Goal: Ask a question

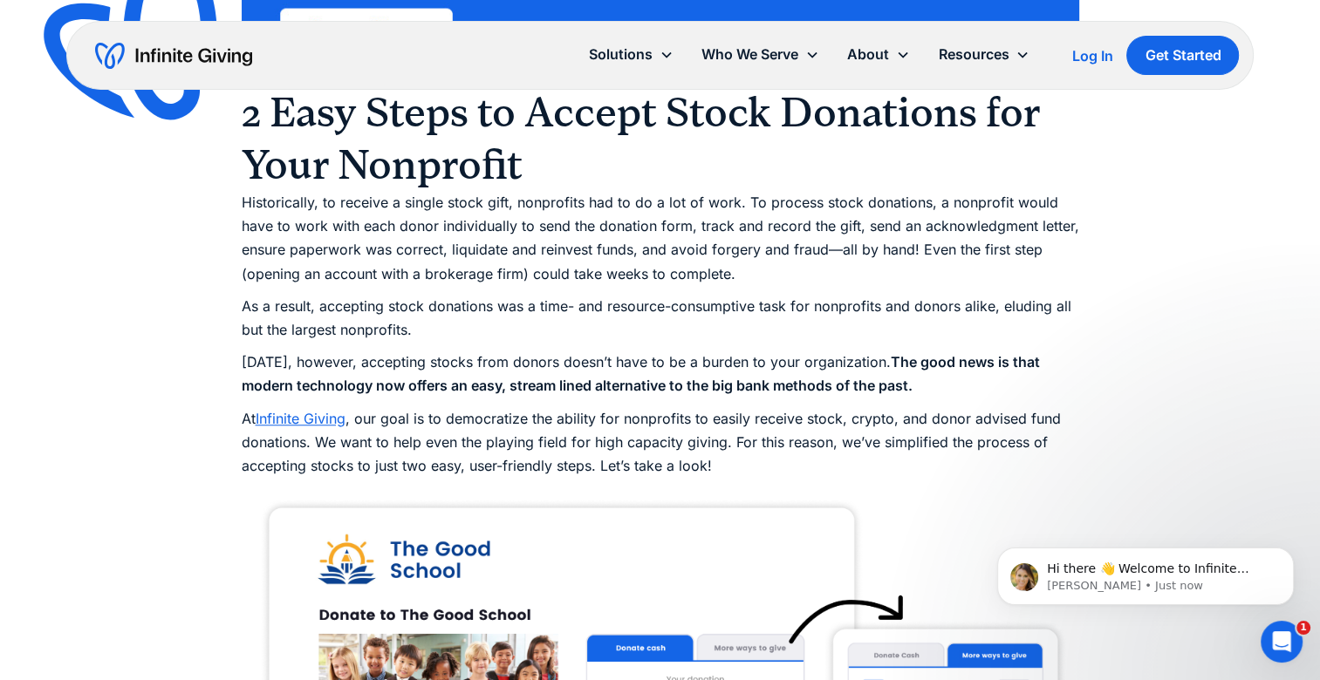
scroll to position [1431, 0]
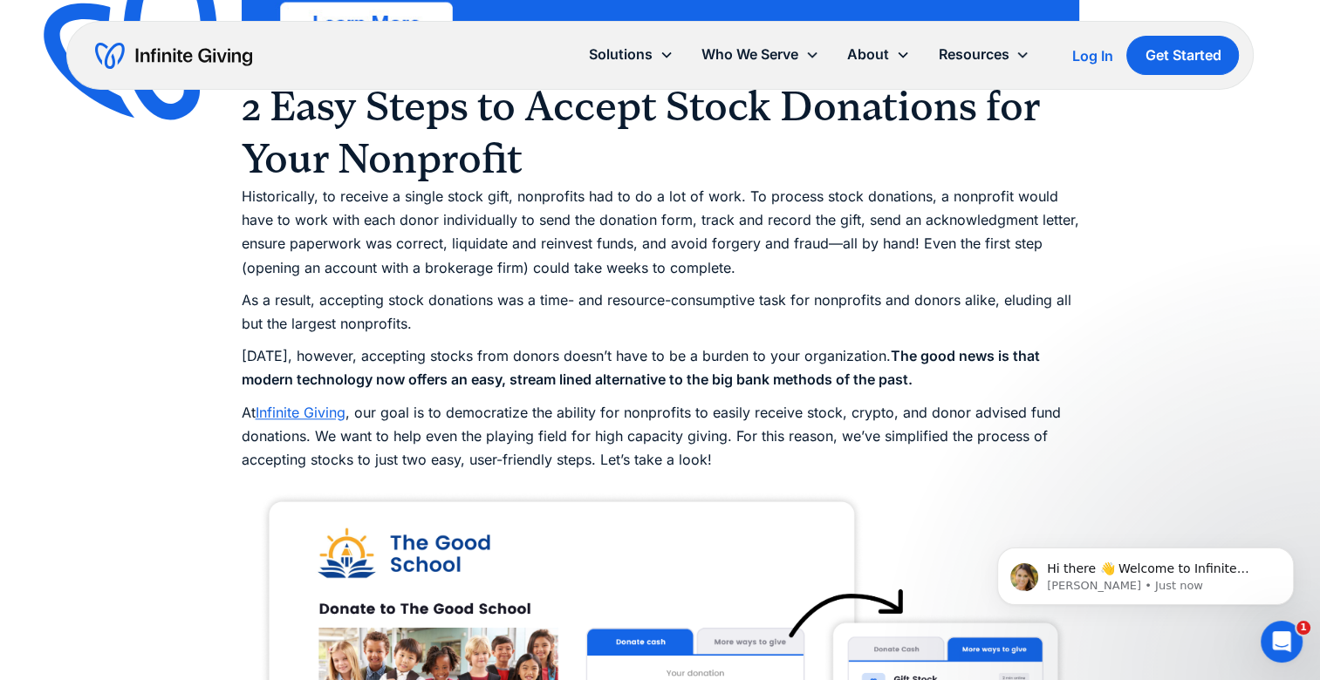
click at [1074, 294] on p "As a result, accepting stock donations was a time- and resource-consumptive tas…" at bounding box center [660, 312] width 837 height 47
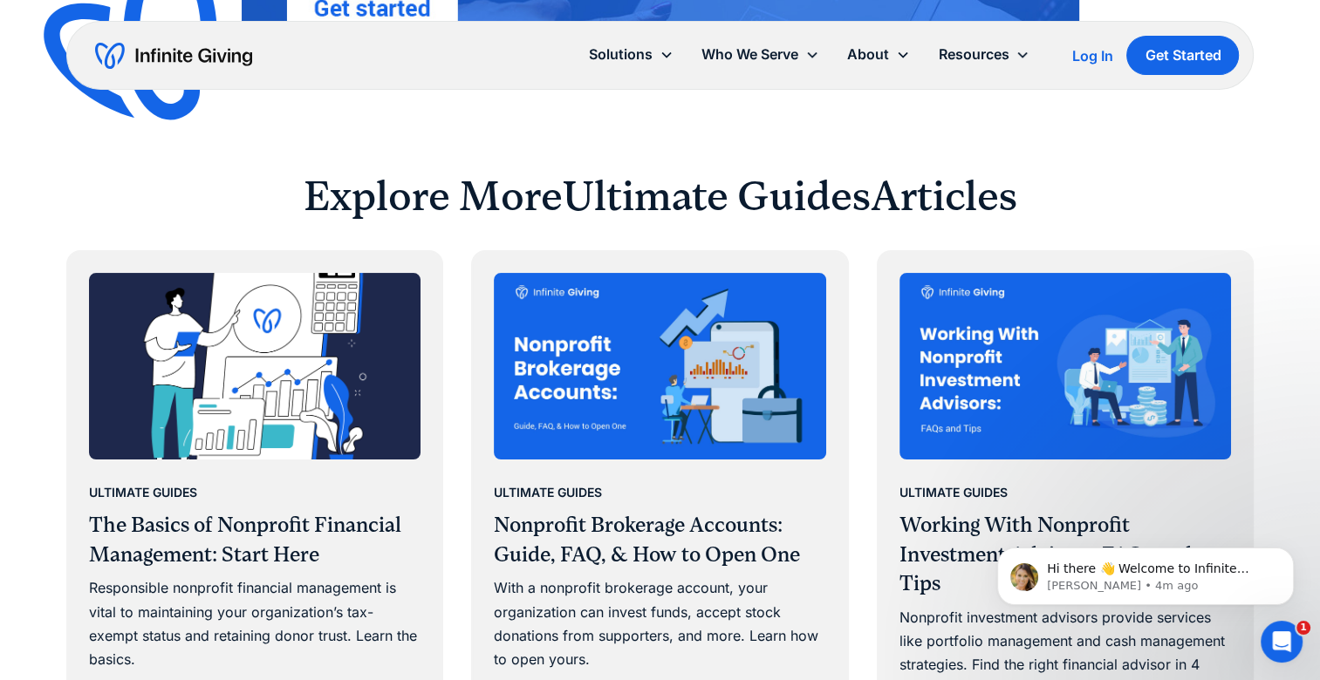
scroll to position [6839, 0]
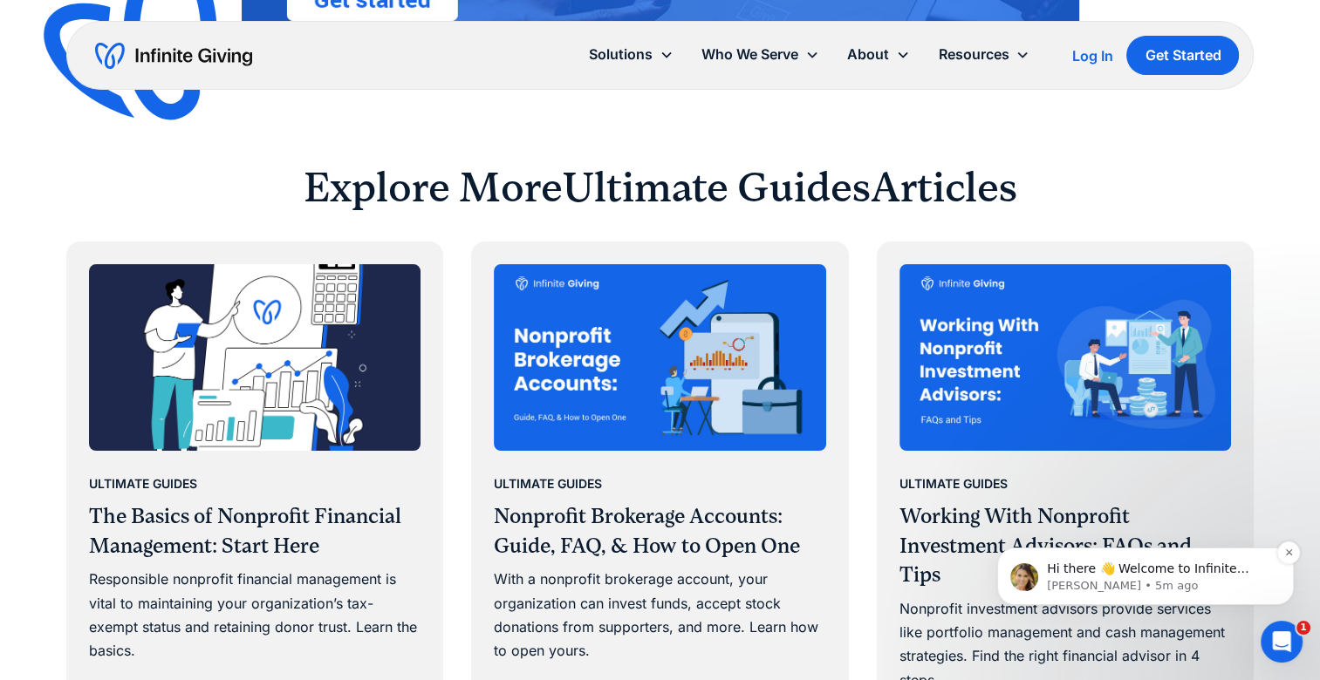
click at [1150, 588] on p "Kasey • 5m ago" at bounding box center [1159, 586] width 225 height 16
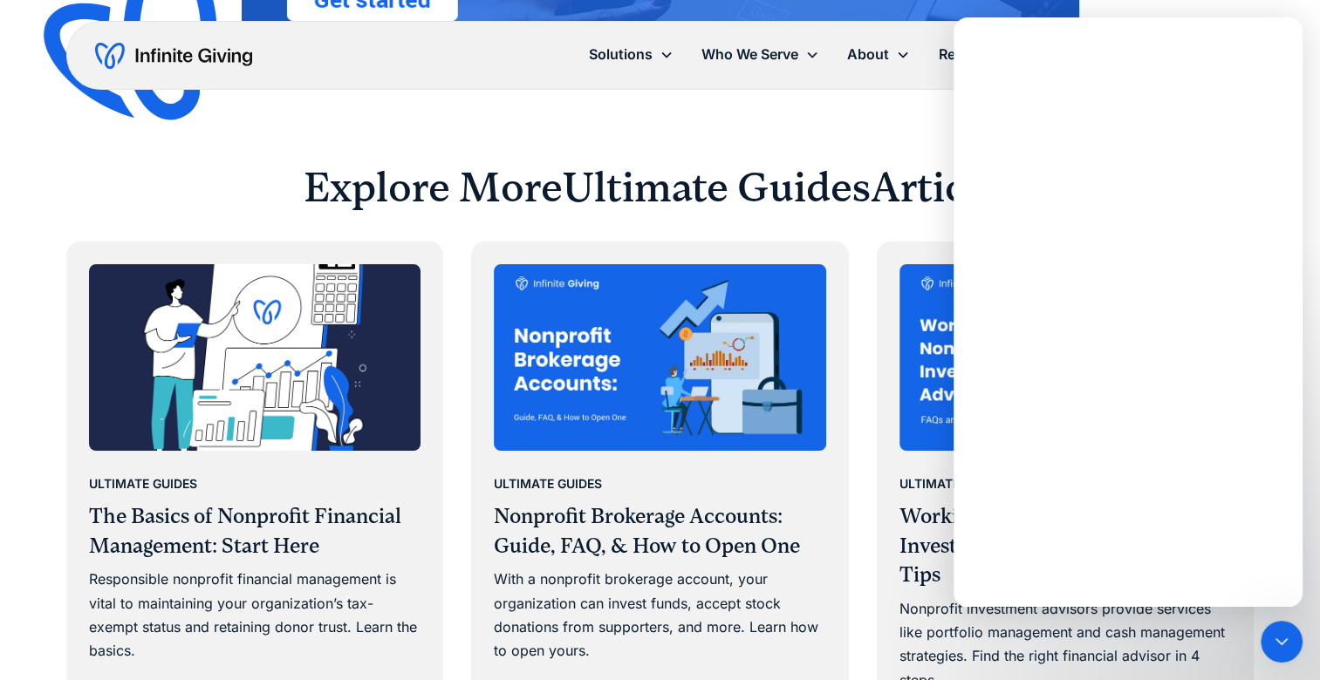
scroll to position [0, 0]
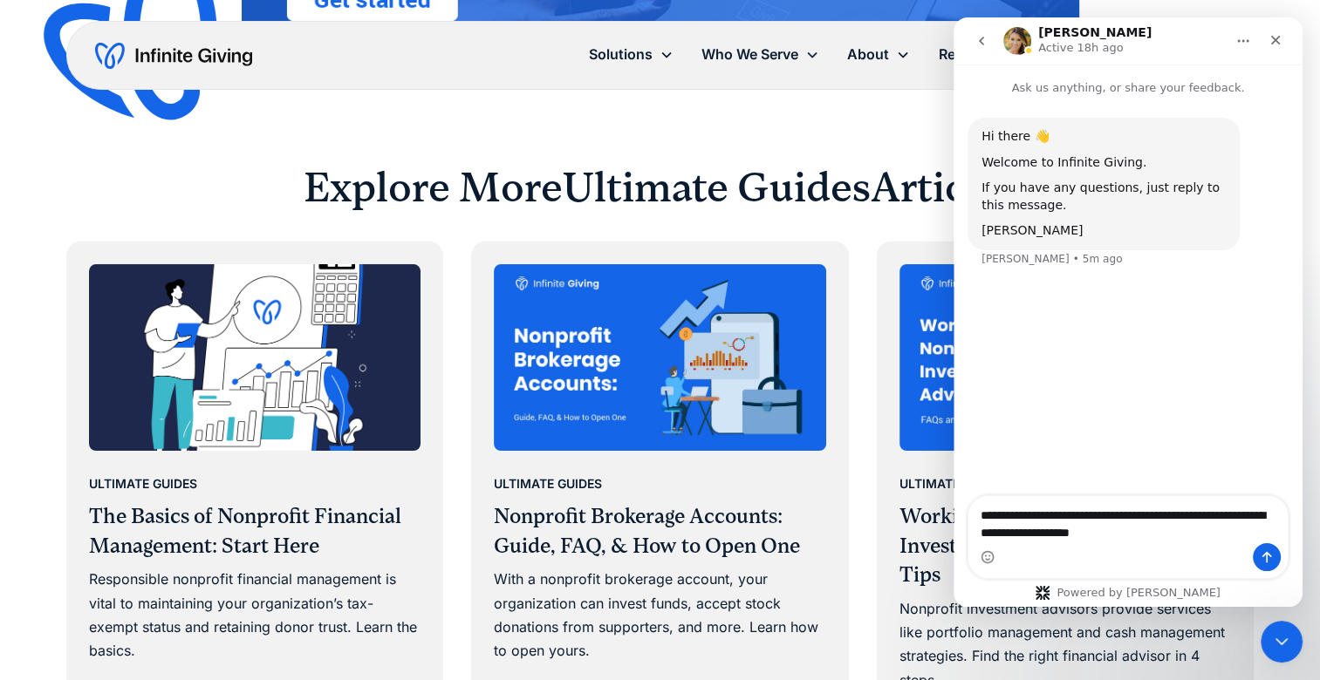
click at [1064, 515] on textarea "**********" at bounding box center [1127, 519] width 319 height 47
type textarea "**********"
click at [1235, 481] on div "Hi there 👋 Welcome to Infinite Giving. If you have any questions, just reply to…" at bounding box center [1127, 289] width 349 height 384
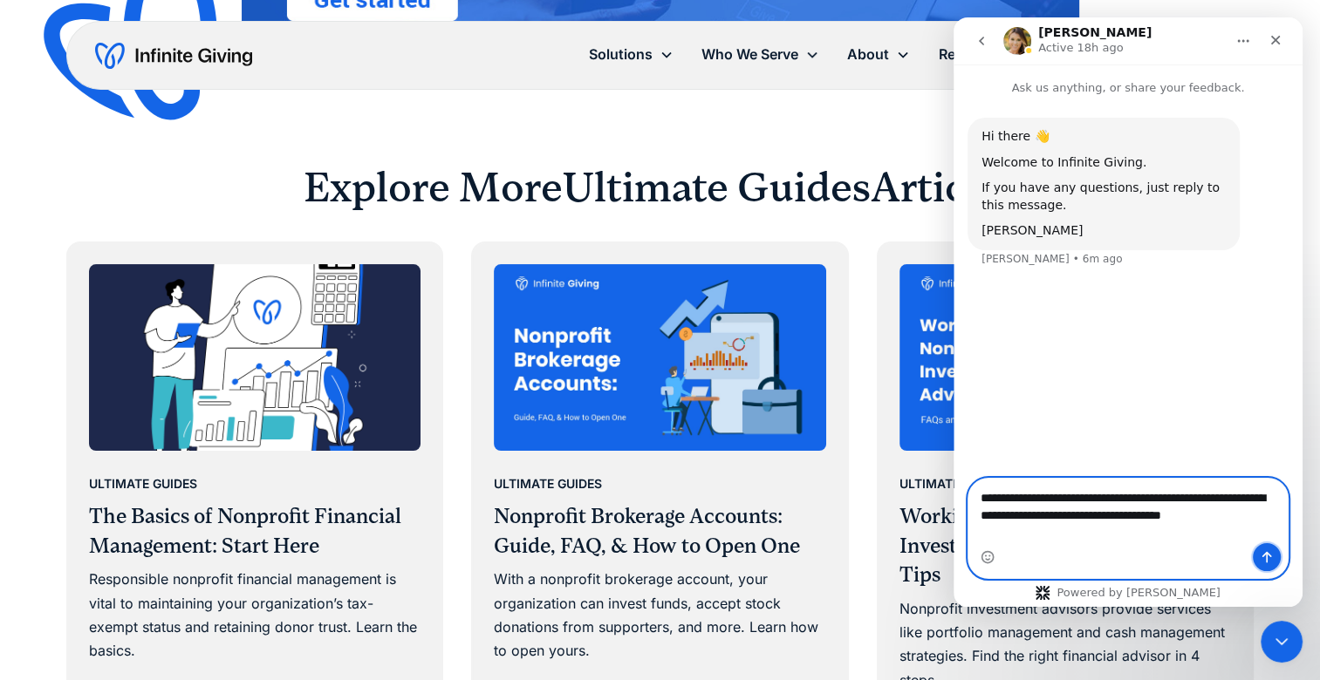
click at [1268, 564] on icon "Send a message…" at bounding box center [1267, 557] width 14 height 14
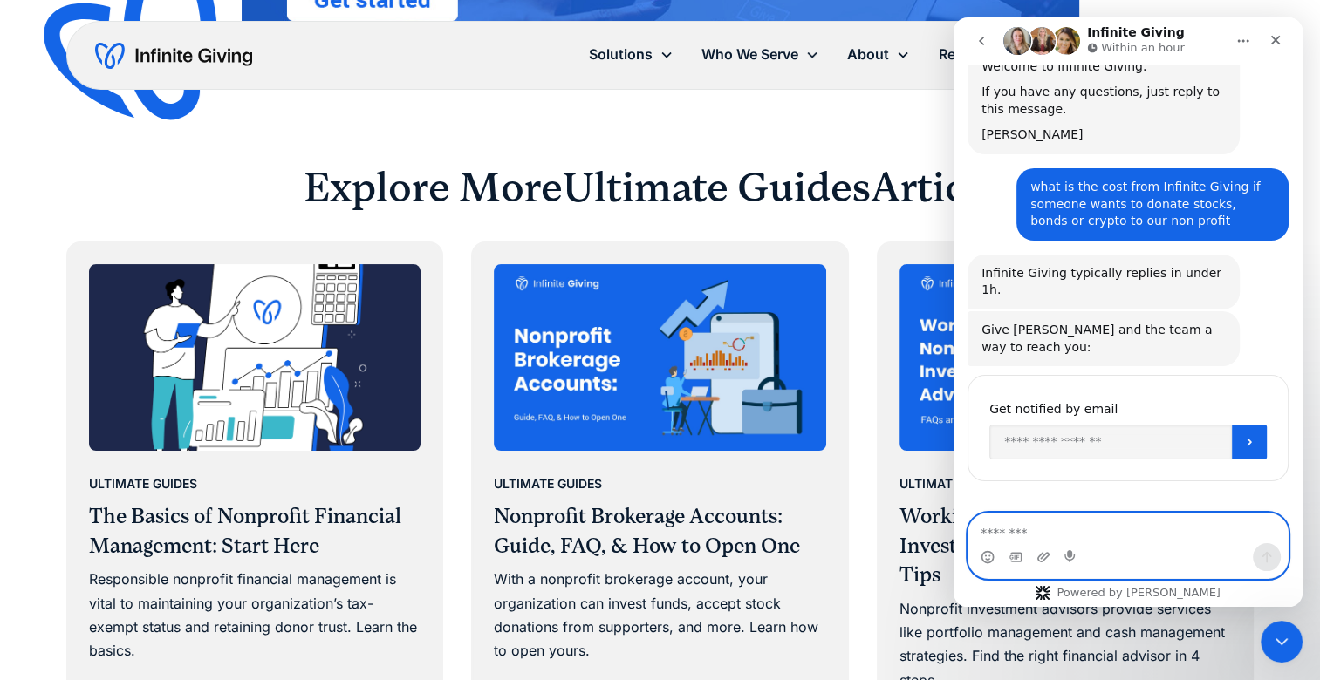
scroll to position [104, 0]
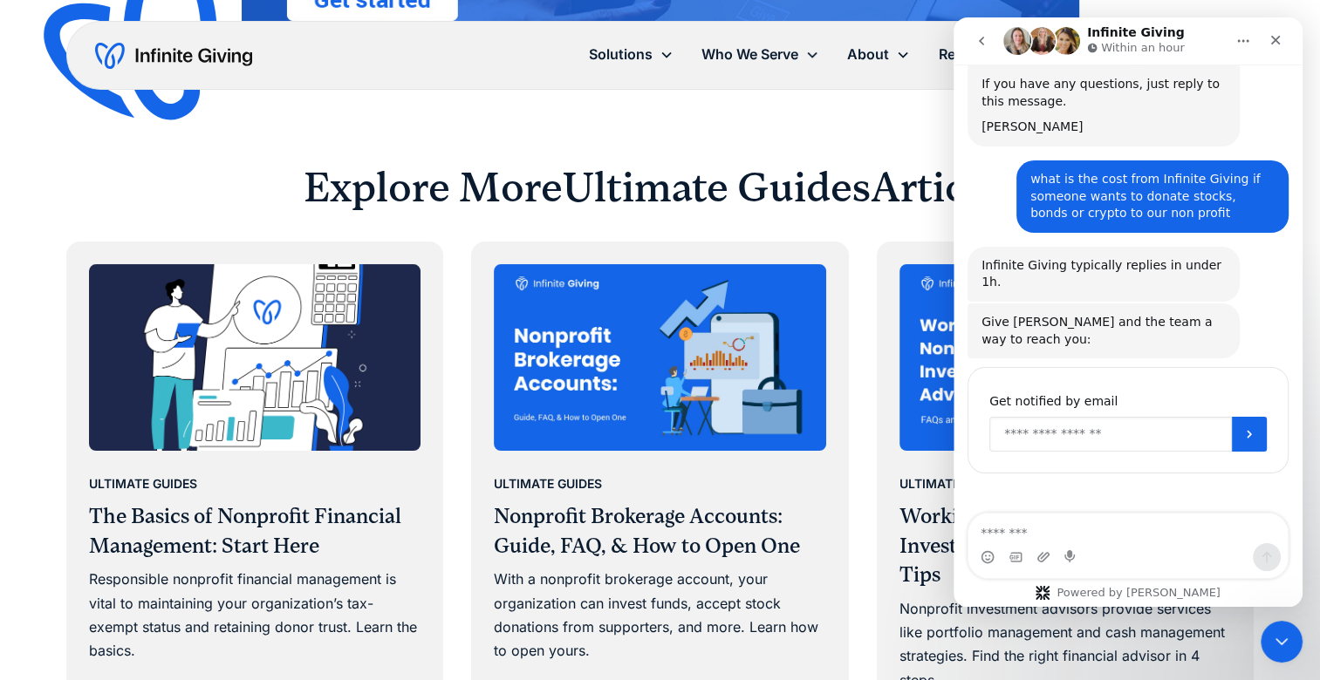
click at [1116, 417] on input "Enter your email" at bounding box center [1110, 434] width 242 height 35
type input "**********"
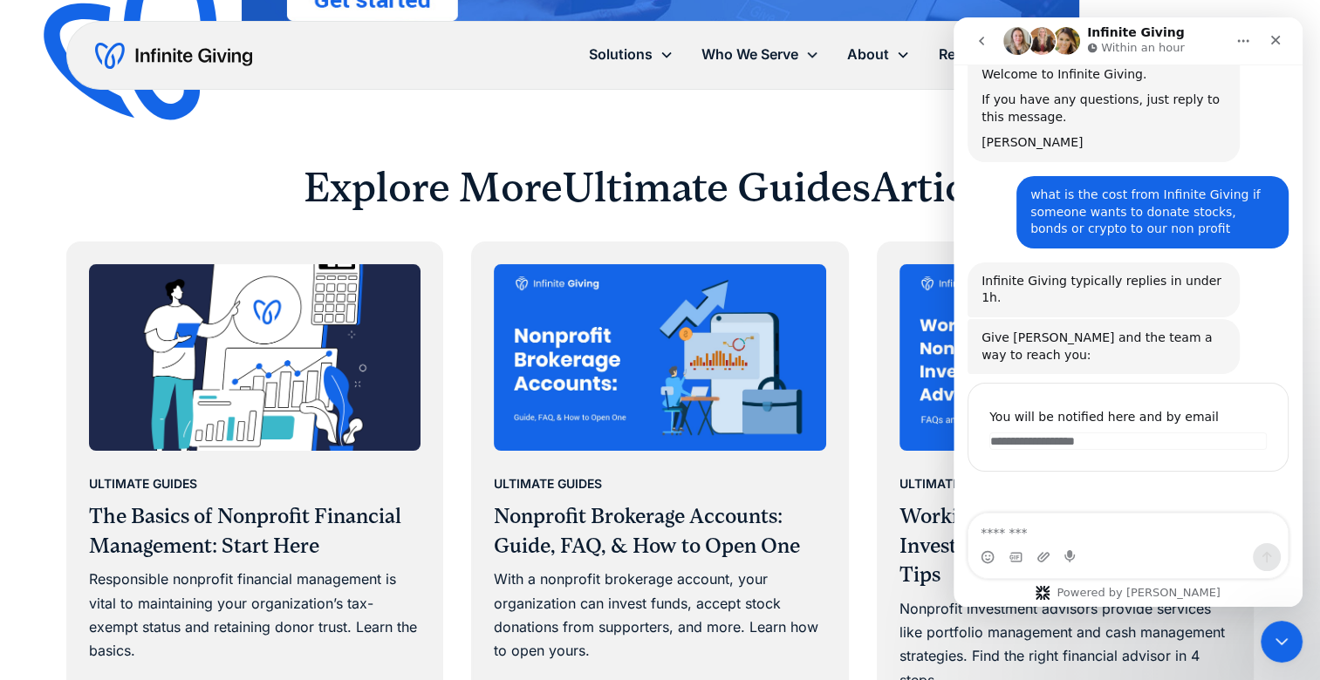
scroll to position [86, 0]
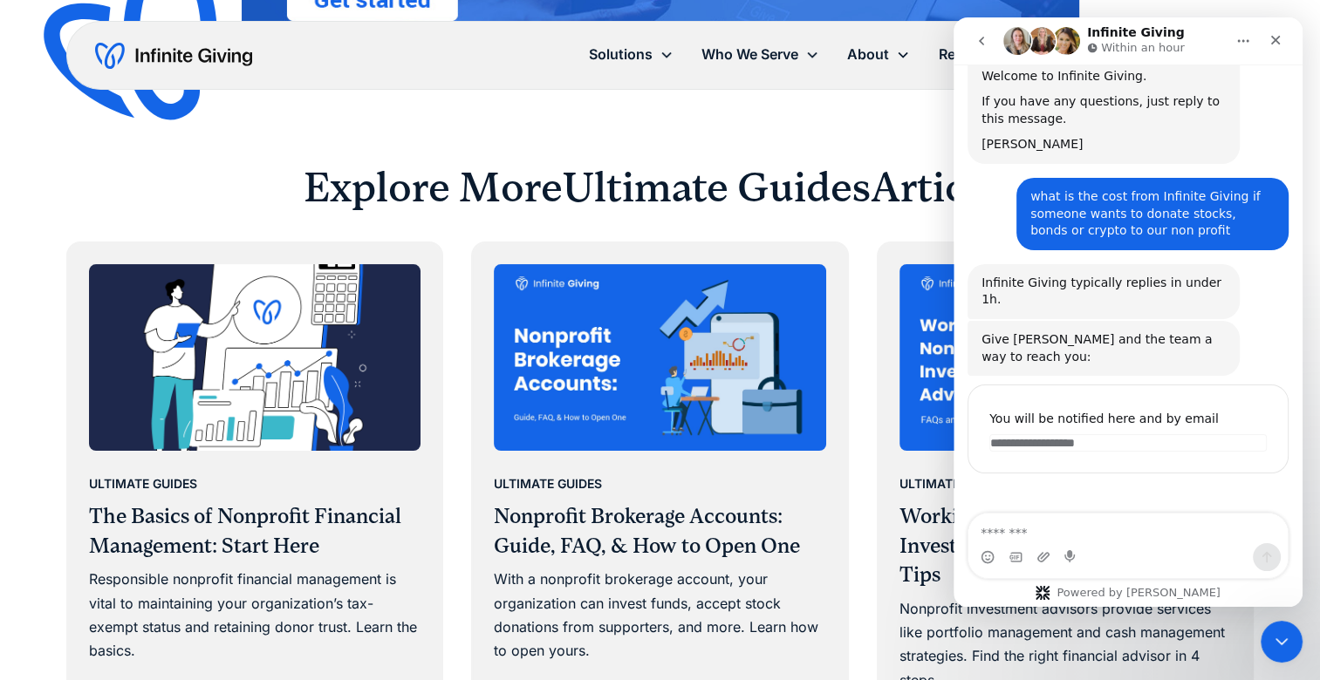
drag, startPoint x: 1299, startPoint y: 174, endPoint x: 2258, endPoint y: 309, distance: 968.0
click at [1285, 631] on icon "Close Intercom Messenger" at bounding box center [1278, 639] width 21 height 21
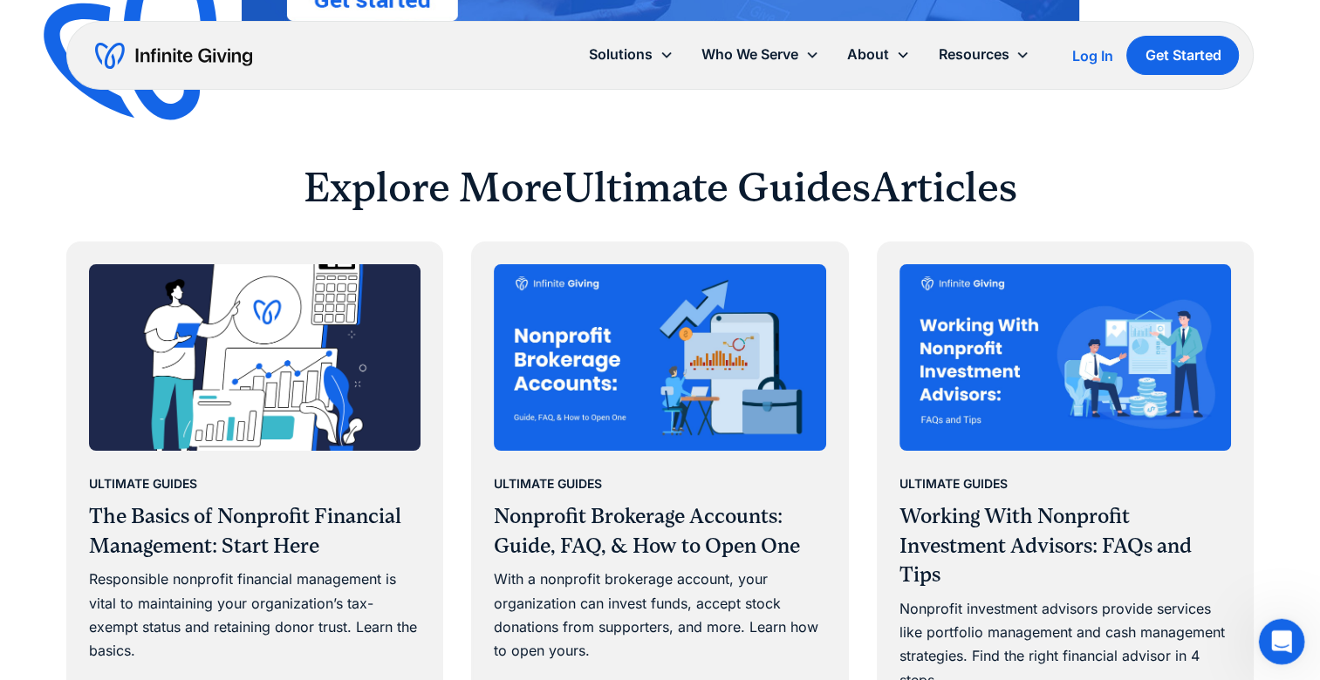
click at [1280, 635] on icon "Open Intercom Messenger" at bounding box center [1279, 639] width 12 height 14
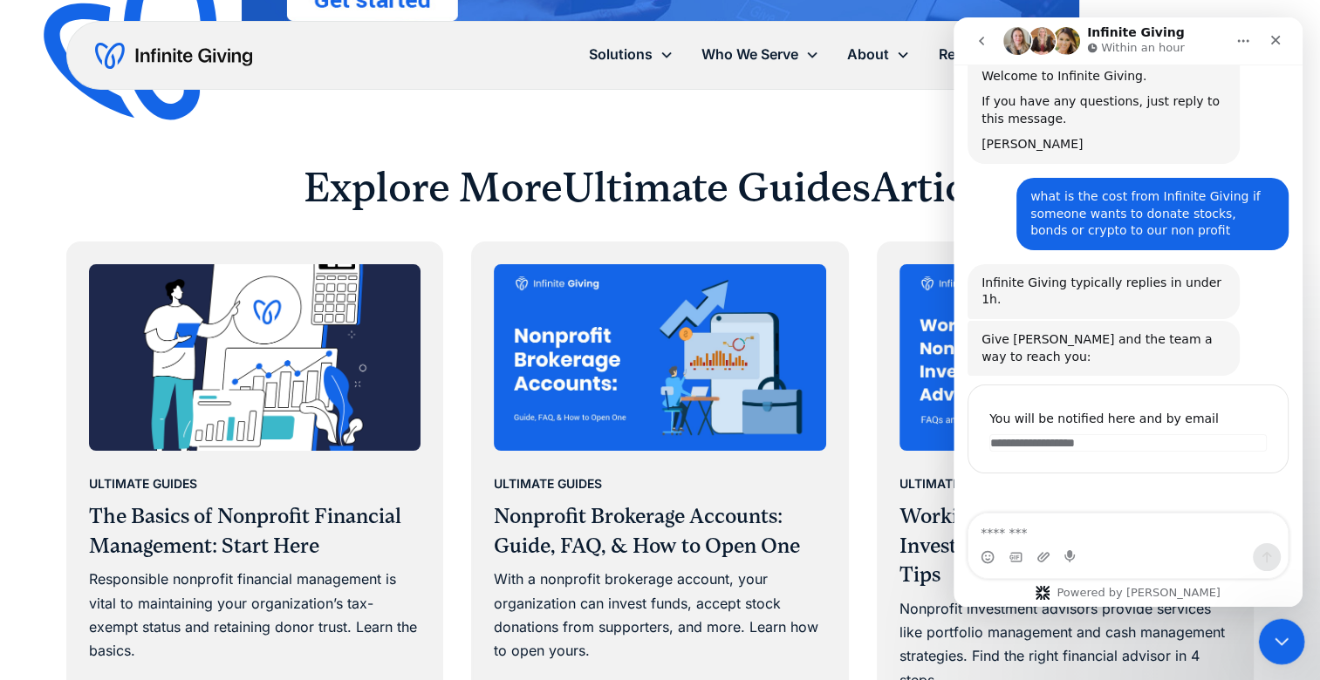
click at [1288, 635] on icon "Close Intercom Messenger" at bounding box center [1278, 639] width 21 height 21
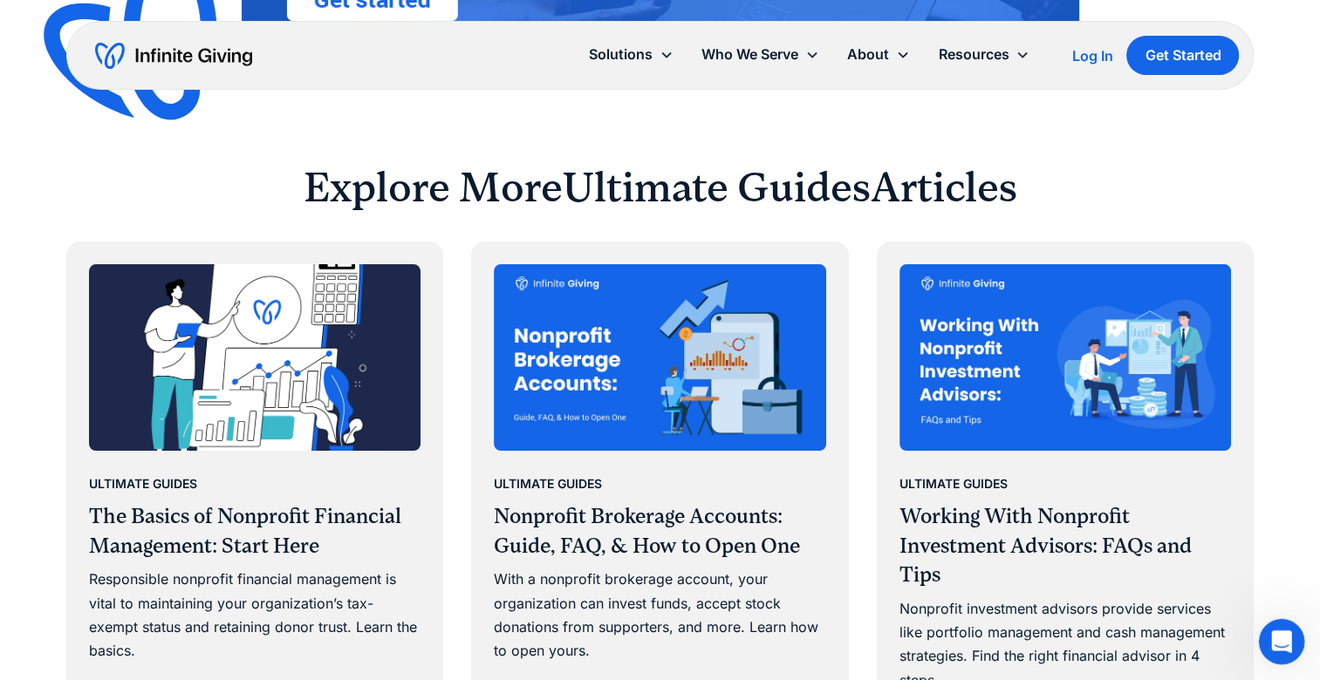
click at [1288, 635] on icon "Open Intercom Messenger" at bounding box center [1279, 639] width 29 height 29
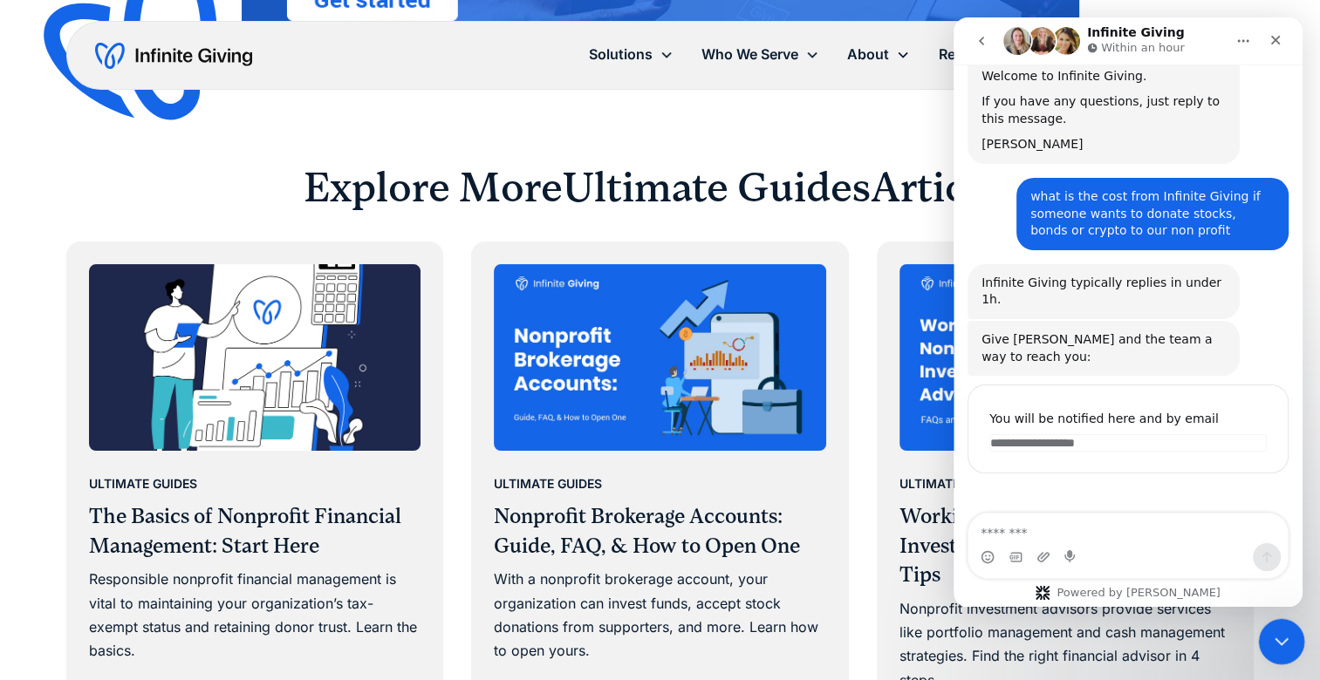
click at [1288, 635] on icon "Close Intercom Messenger" at bounding box center [1278, 639] width 21 height 21
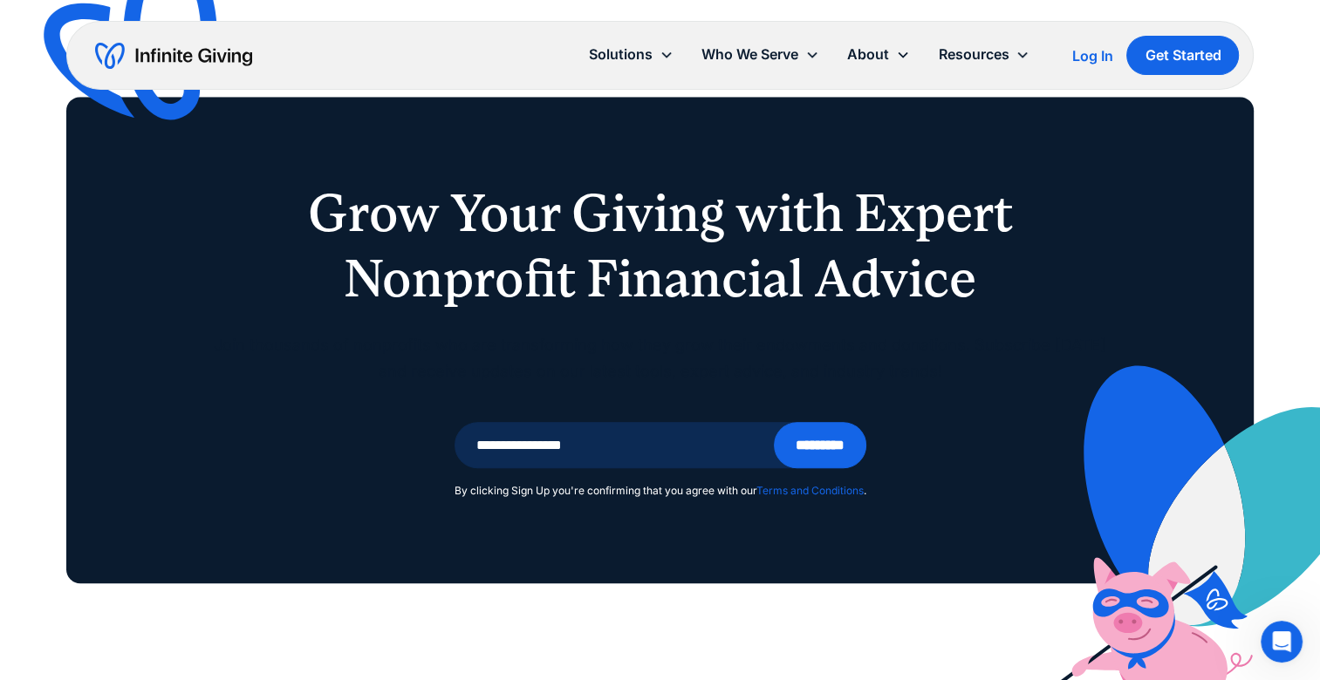
scroll to position [7584, 0]
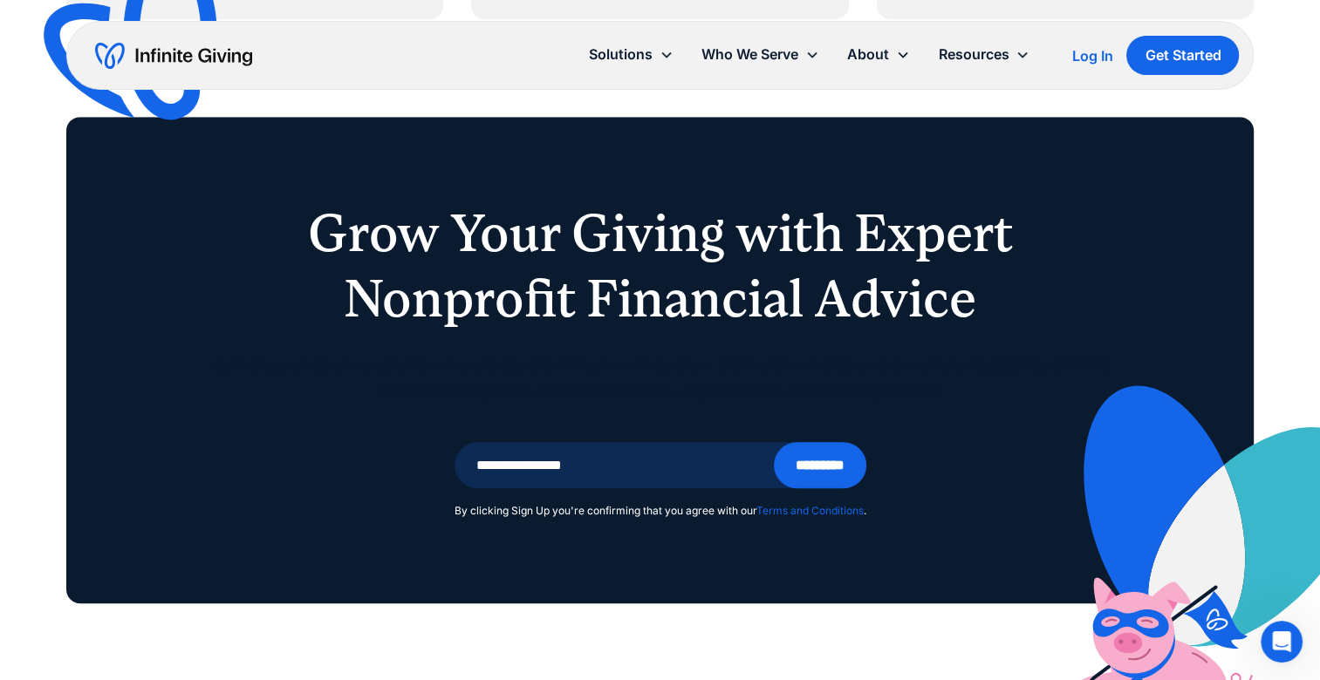
click at [569, 488] on input "Email Form" at bounding box center [634, 465] width 361 height 46
type input "**********"
click at [774, 442] on input "*********" at bounding box center [820, 465] width 92 height 46
type input "**********"
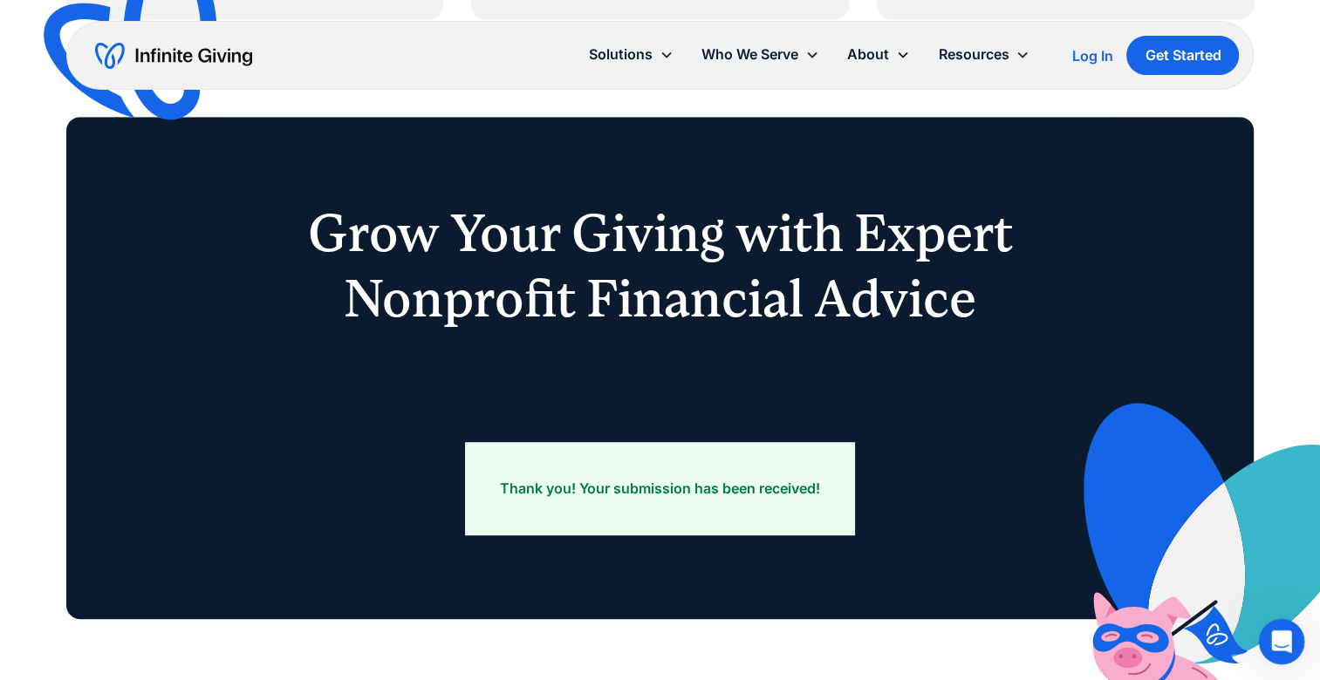
click at [1278, 627] on icon "Open Intercom Messenger" at bounding box center [1279, 639] width 29 height 29
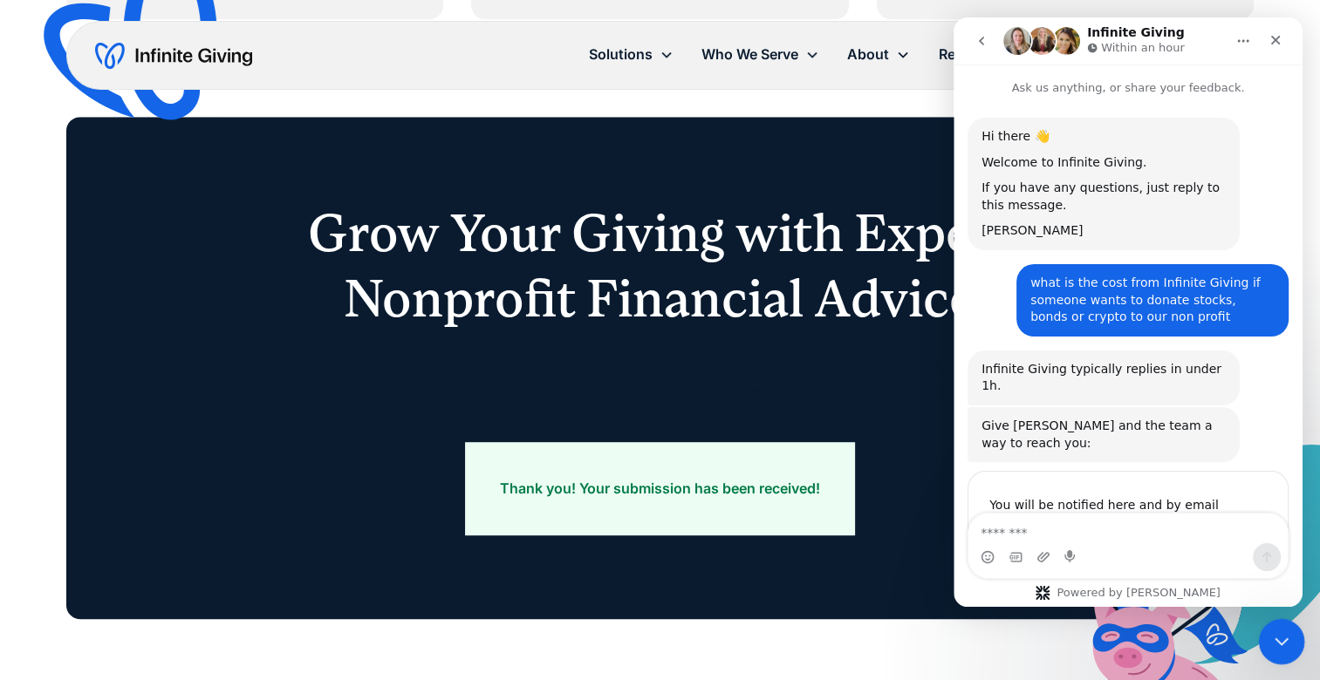
scroll to position [86, 0]
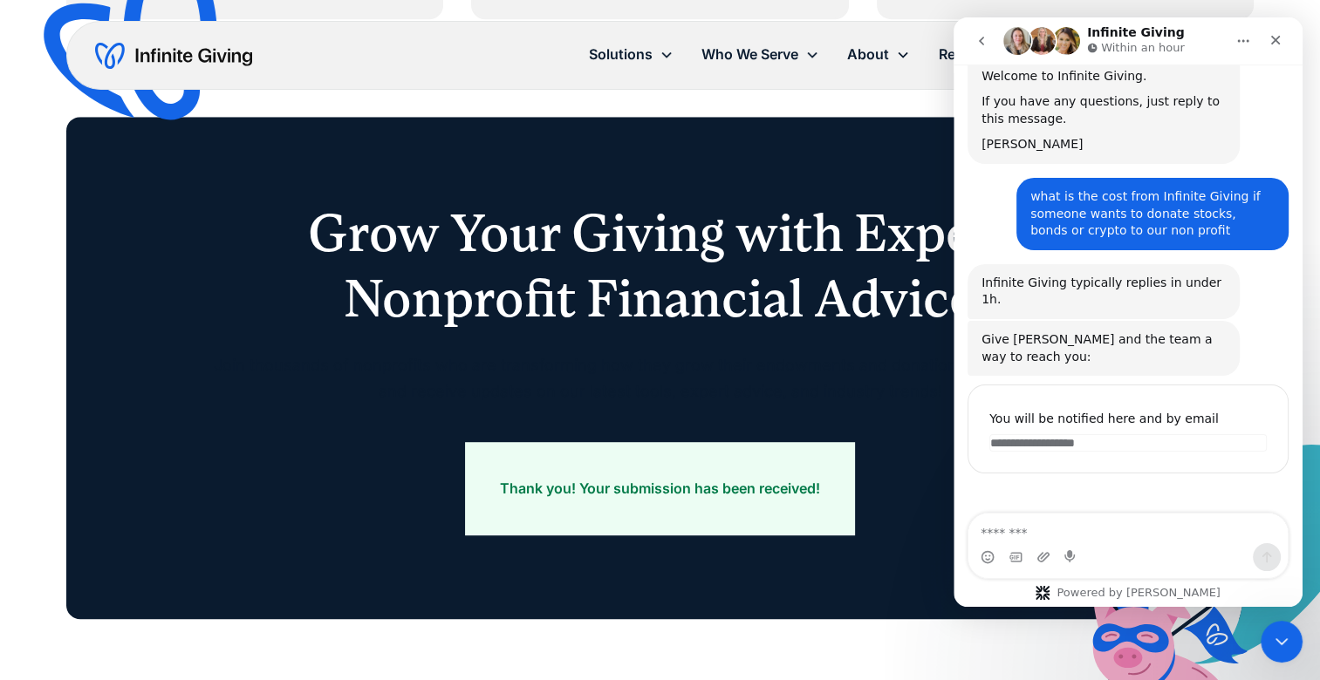
click at [833, 406] on p "Join thousands of nonprofits who are transforming how they grow their endowment…" at bounding box center [660, 378] width 893 height 53
click at [1276, 641] on icon "Close Intercom Messenger" at bounding box center [1278, 639] width 21 height 21
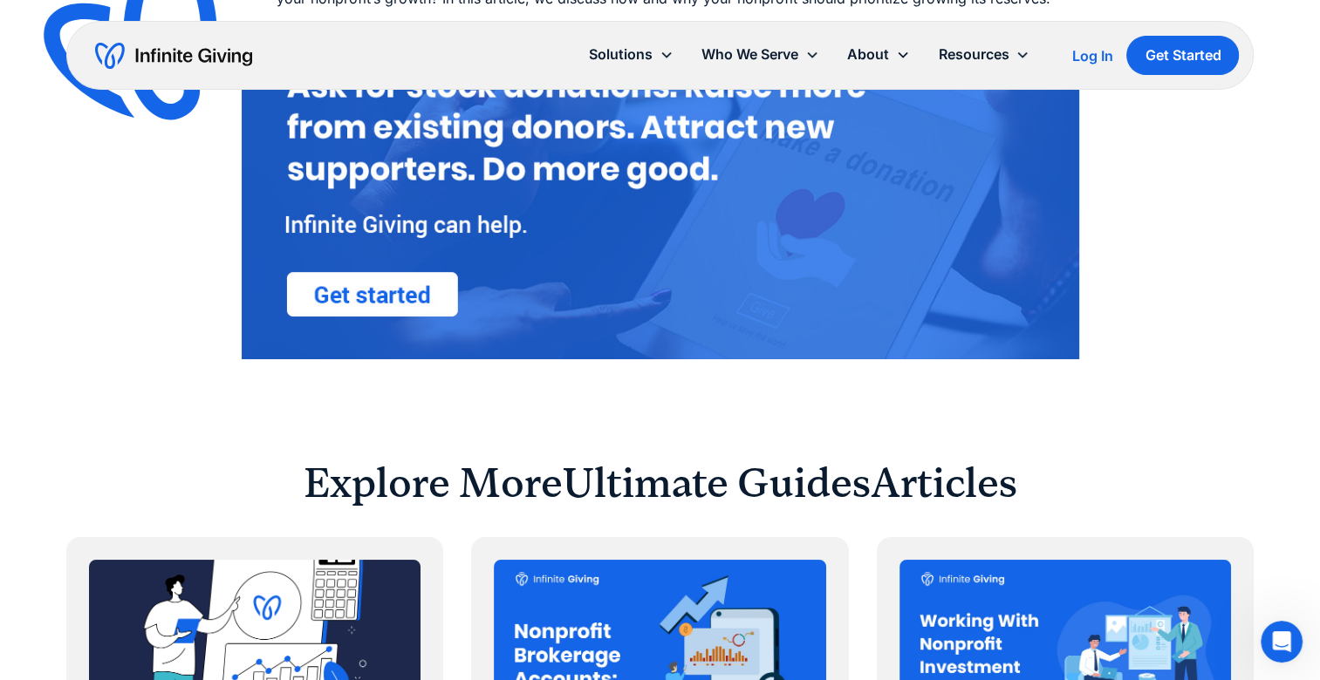
scroll to position [6538, 0]
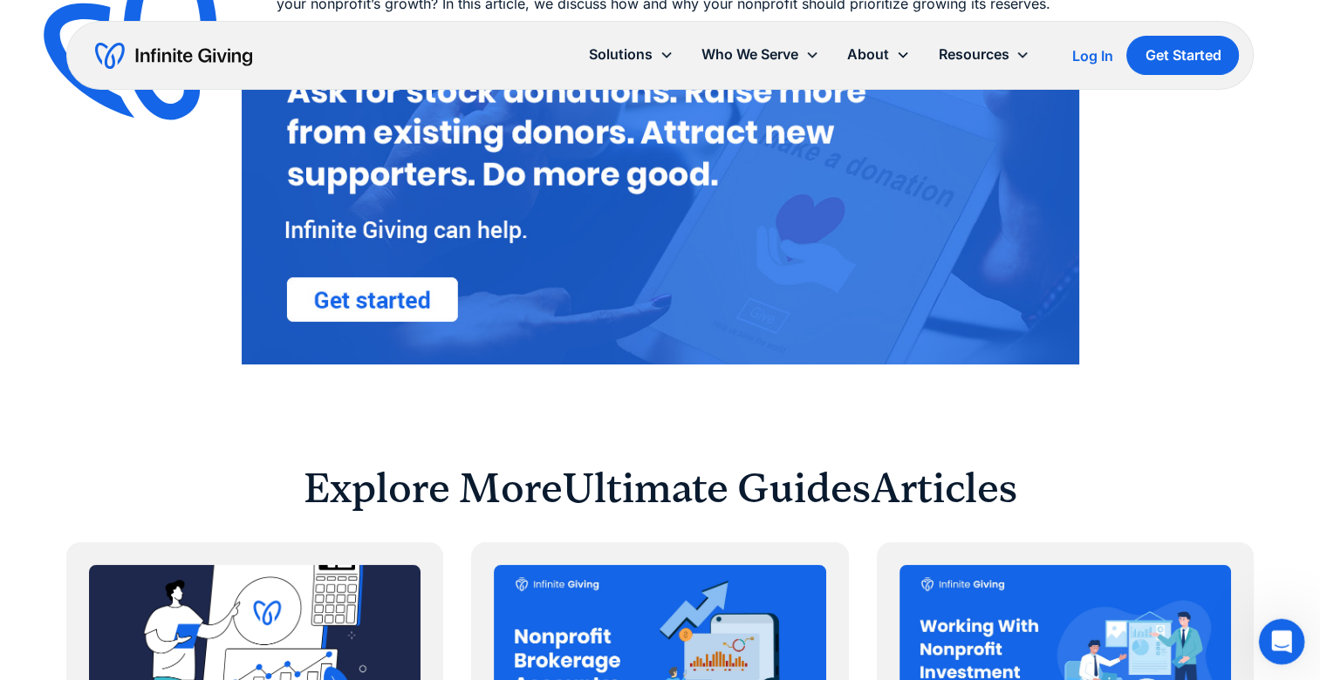
click at [1284, 645] on icon "Open Intercom Messenger" at bounding box center [1279, 639] width 29 height 29
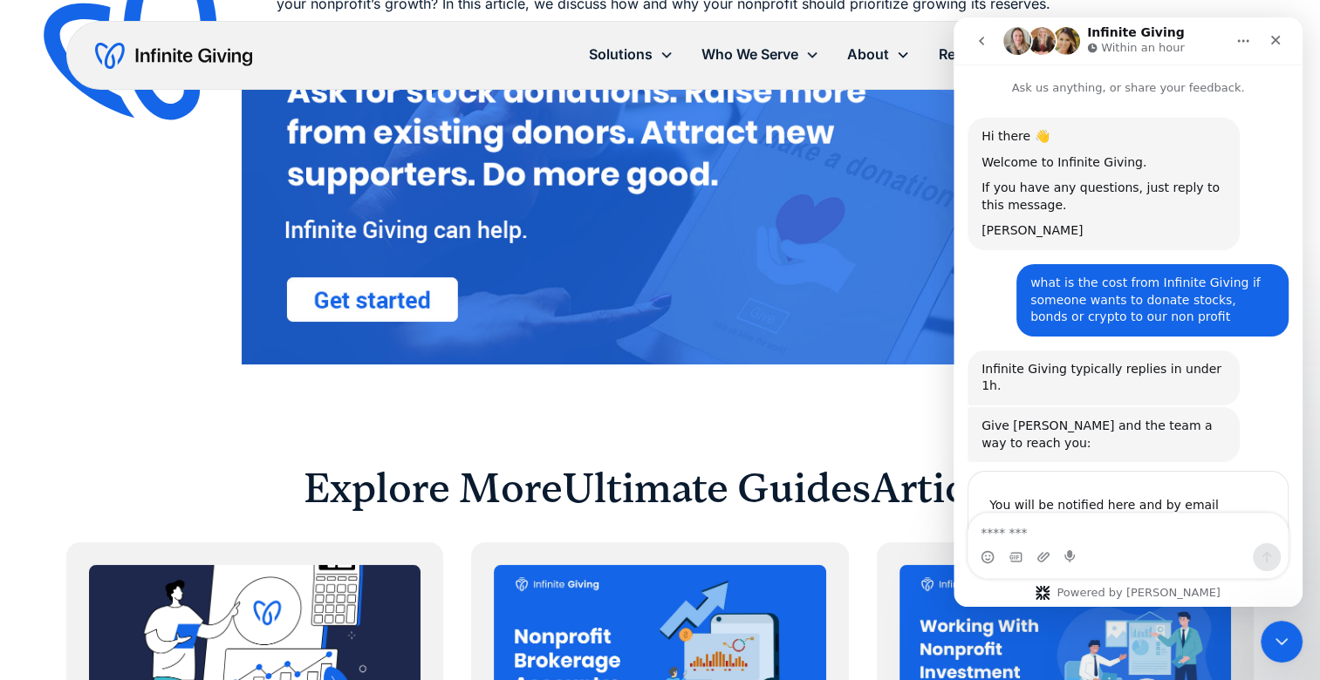
scroll to position [86, 0]
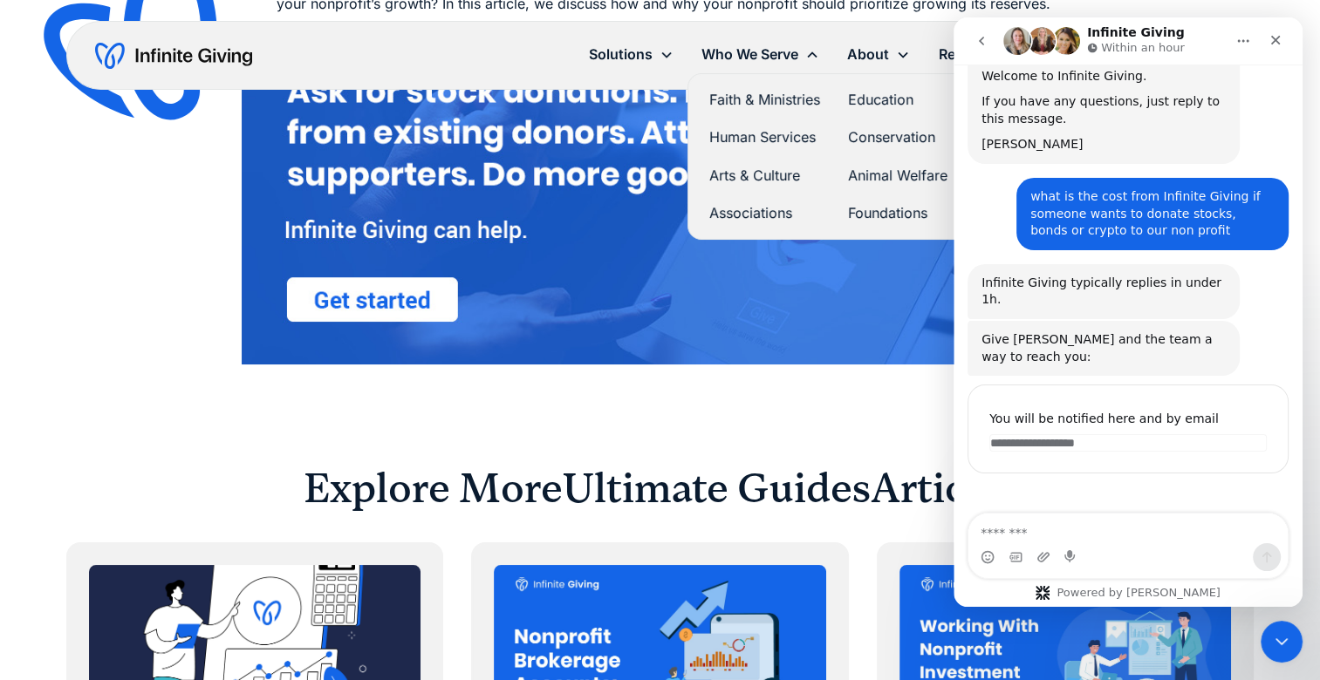
click at [755, 101] on link "Faith & Ministries" at bounding box center [764, 100] width 111 height 24
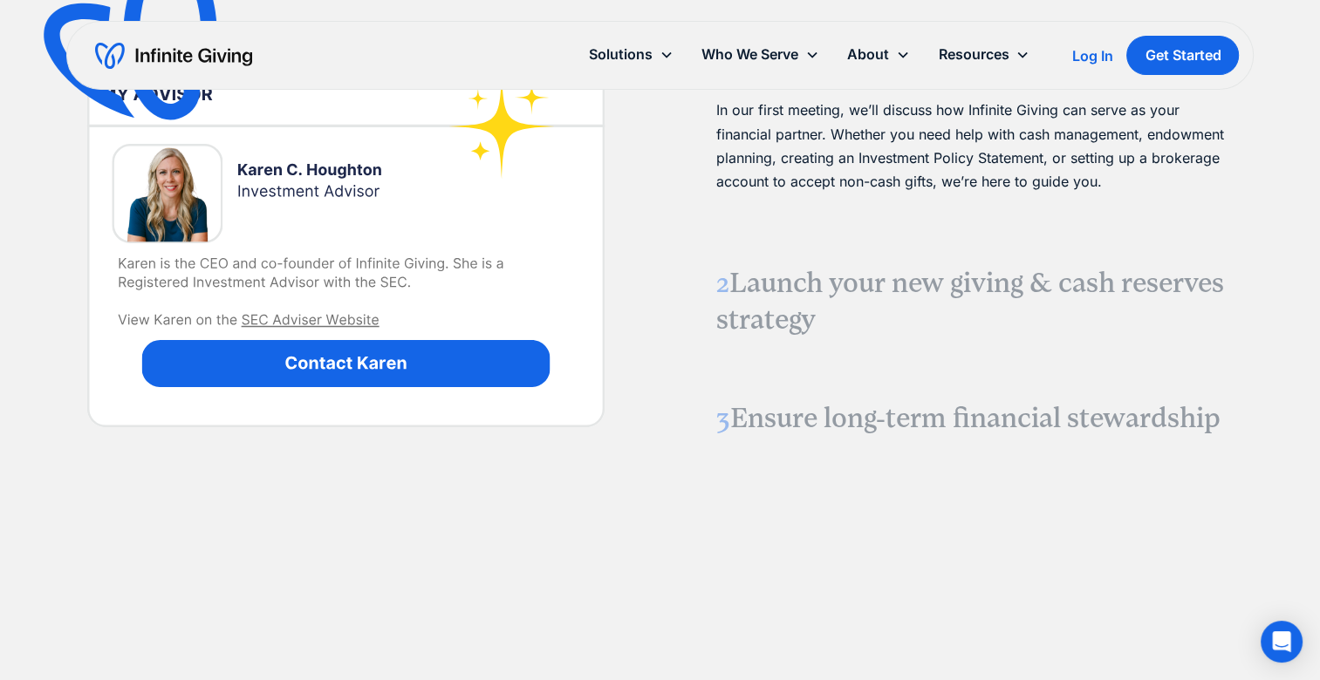
scroll to position [2403, 0]
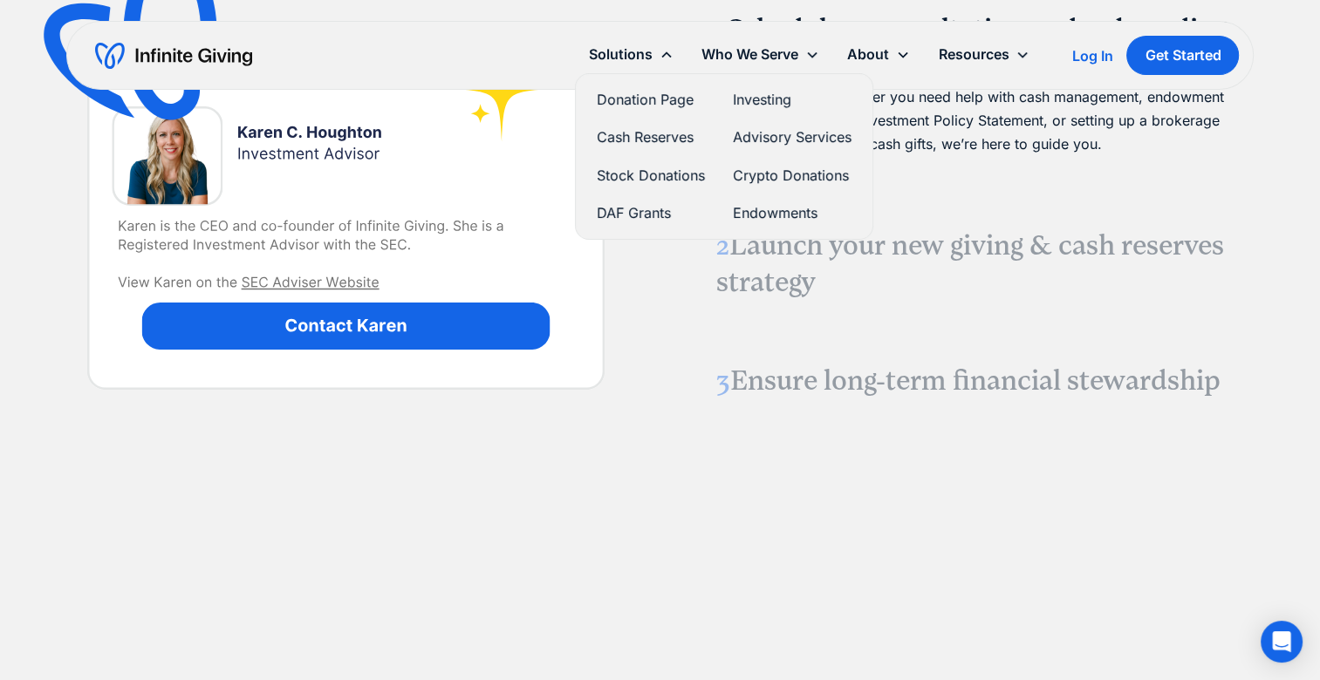
click at [620, 170] on link "Stock Donations" at bounding box center [651, 176] width 108 height 24
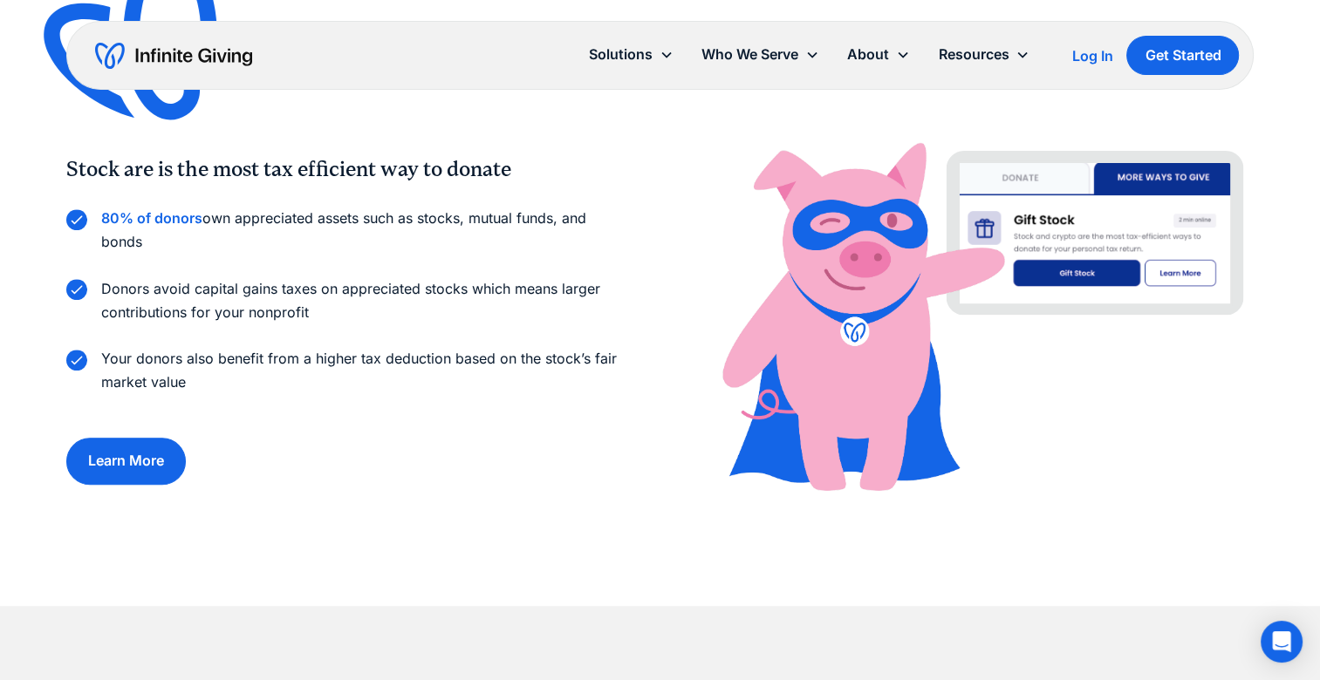
scroll to position [1176, 0]
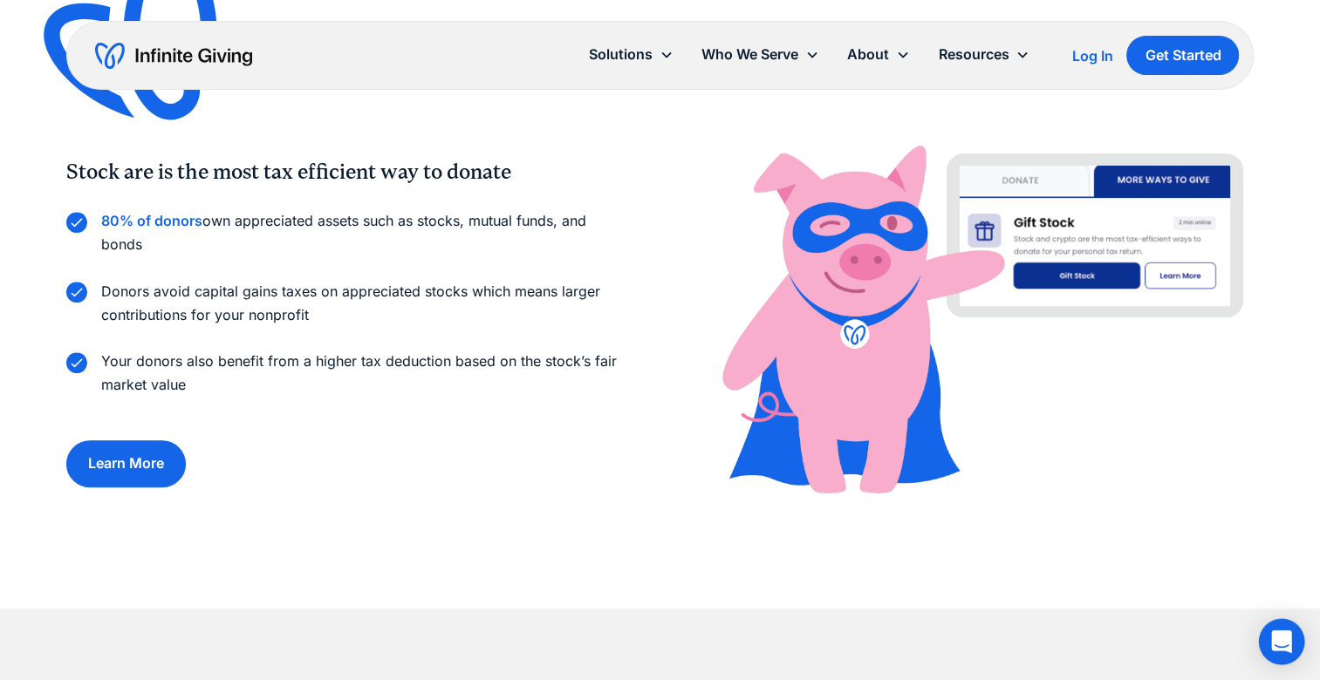
click at [1282, 632] on div "Open Intercom Messenger" at bounding box center [1282, 642] width 46 height 46
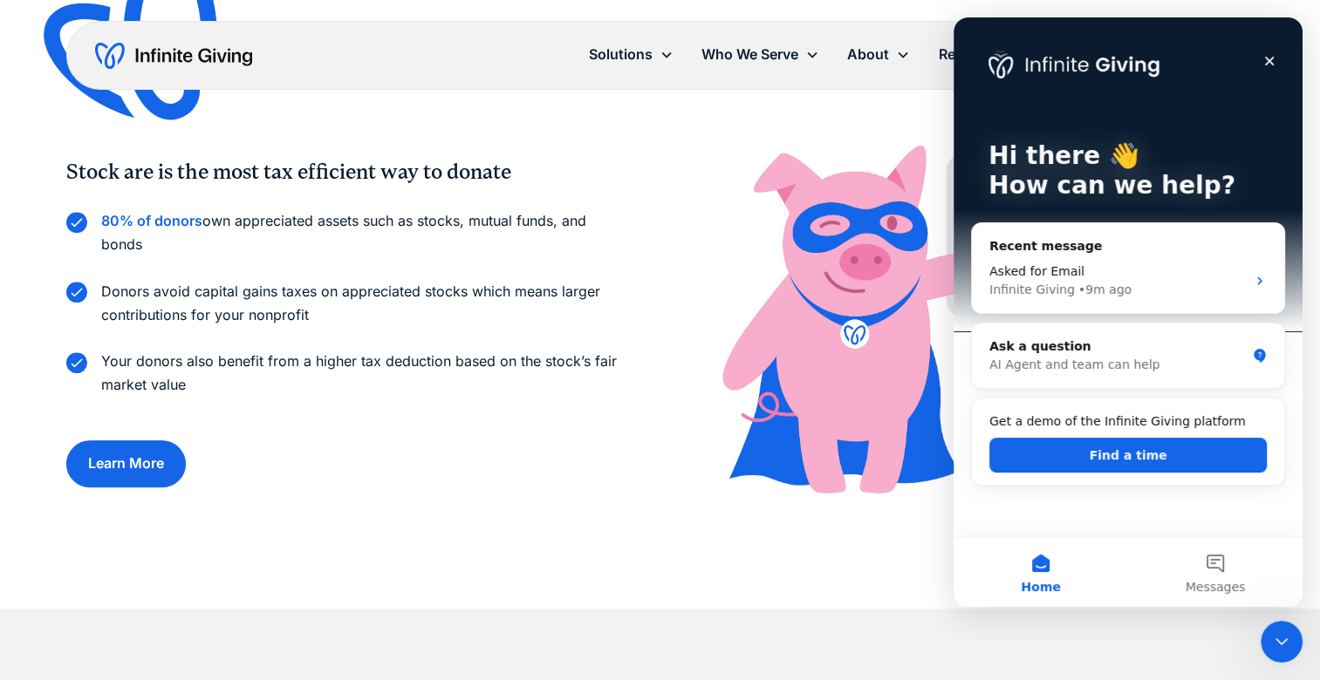
scroll to position [0, 0]
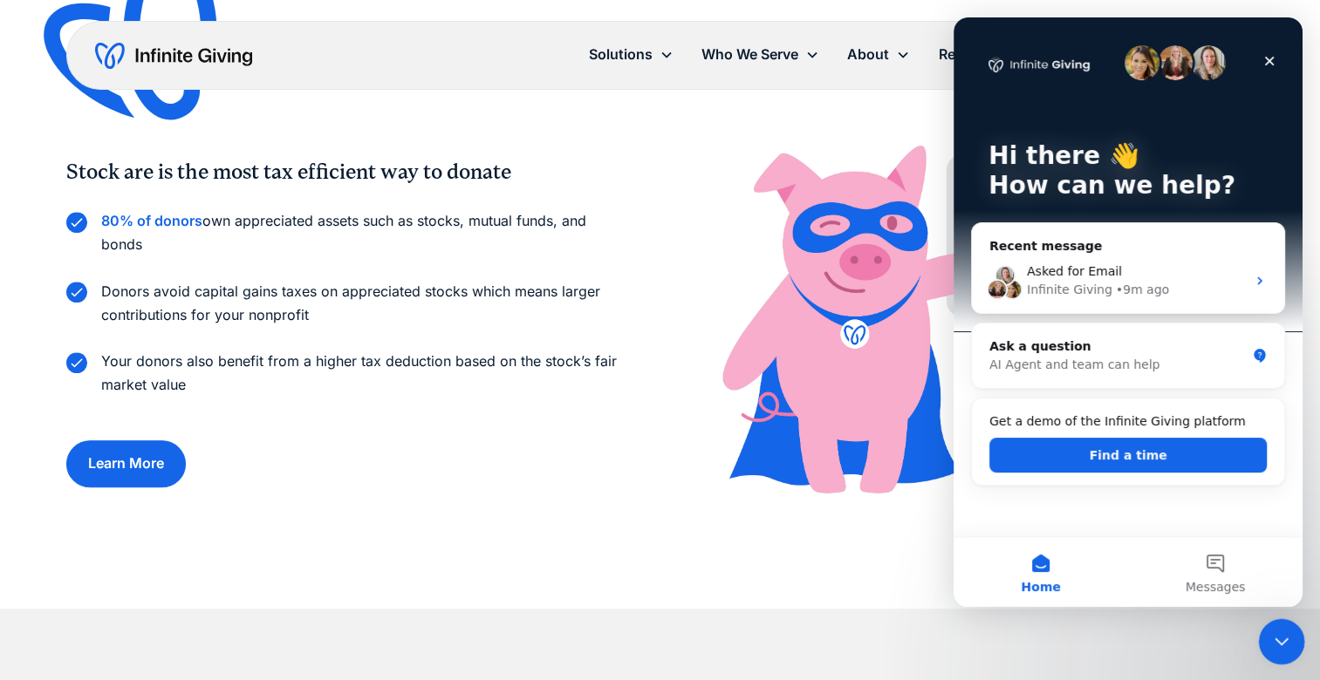
click at [1277, 643] on icon "Close Intercom Messenger" at bounding box center [1278, 639] width 21 height 21
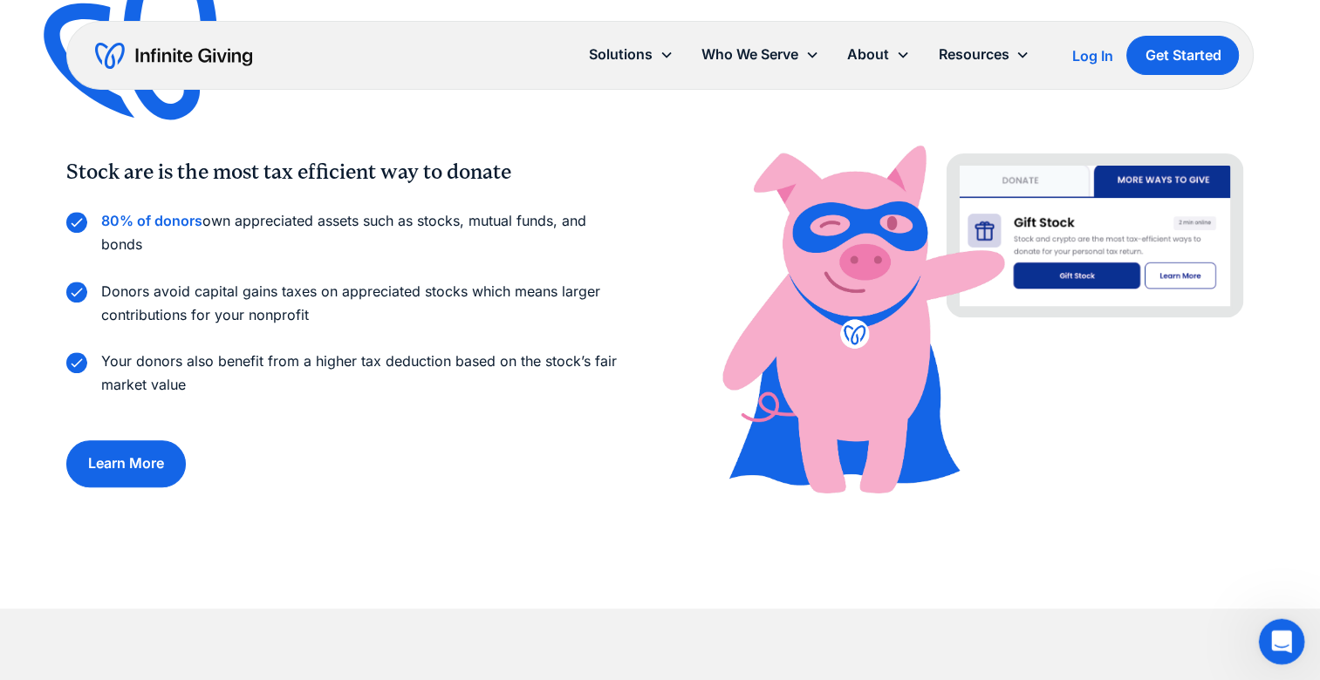
click at [1273, 624] on div "Open Intercom Messenger" at bounding box center [1279, 640] width 58 height 58
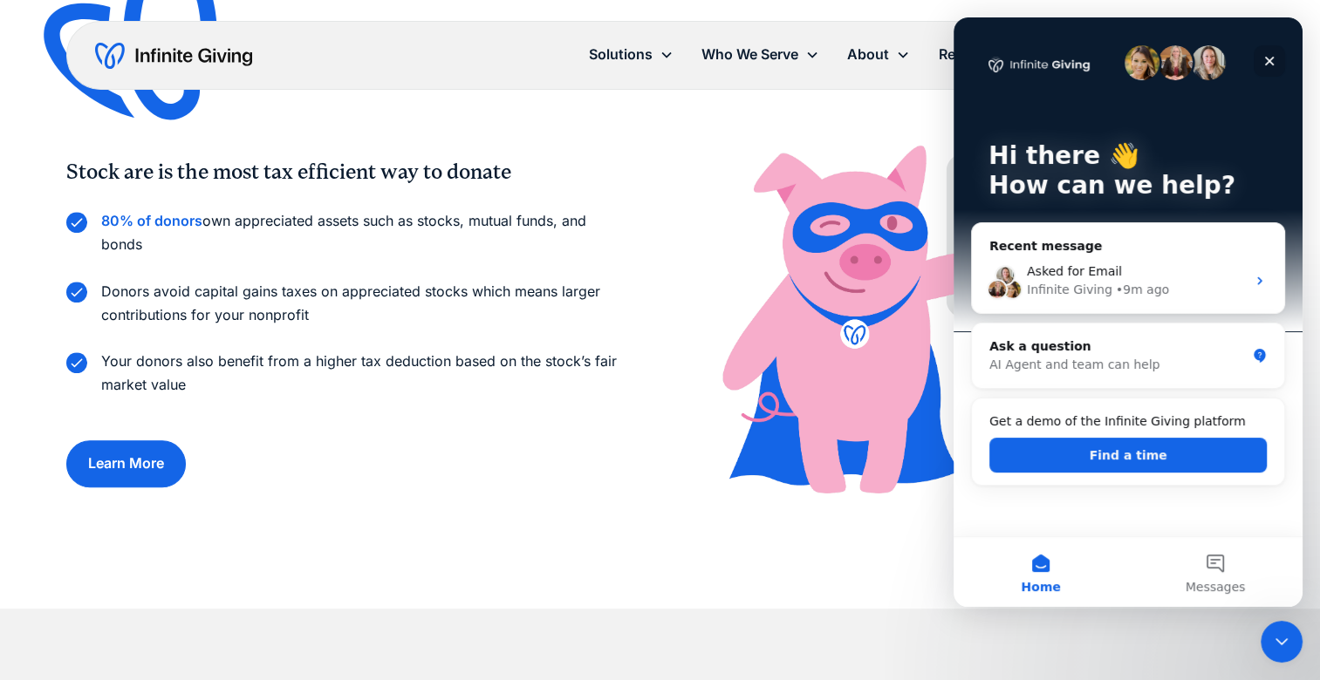
click at [1265, 60] on icon "Close" at bounding box center [1269, 61] width 14 height 14
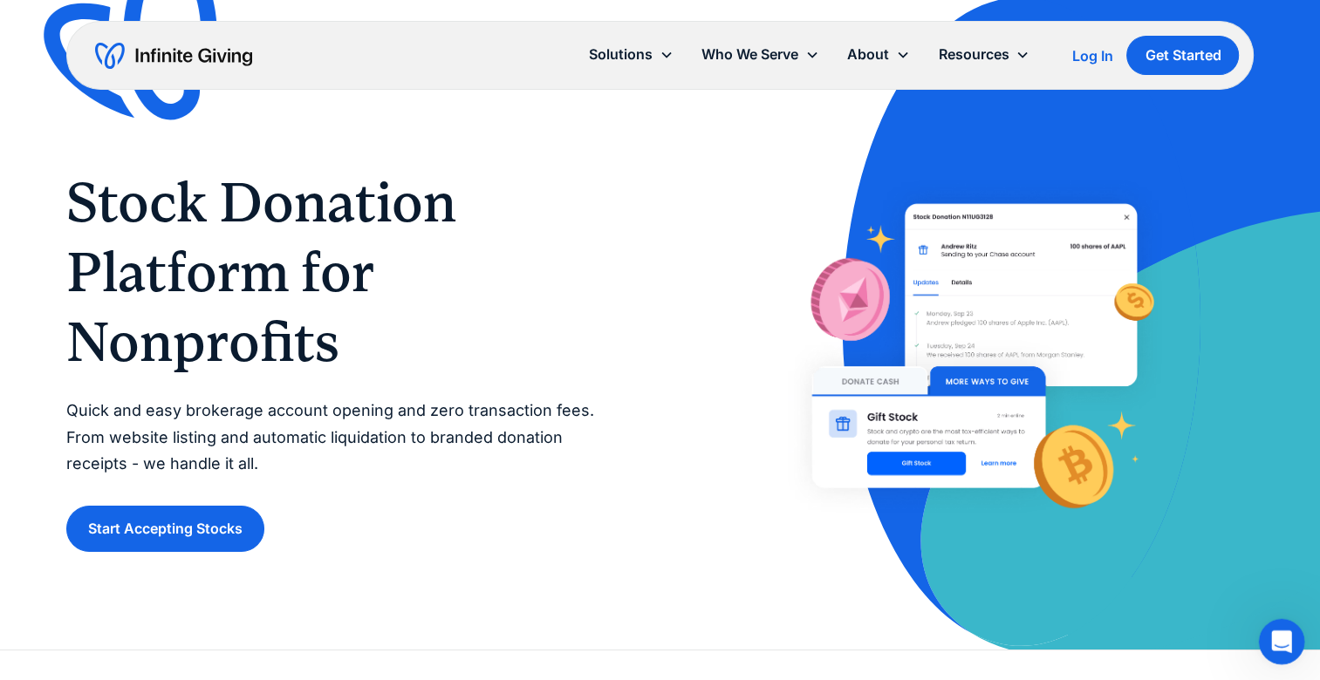
click at [1276, 642] on icon "Open Intercom Messenger" at bounding box center [1279, 639] width 12 height 14
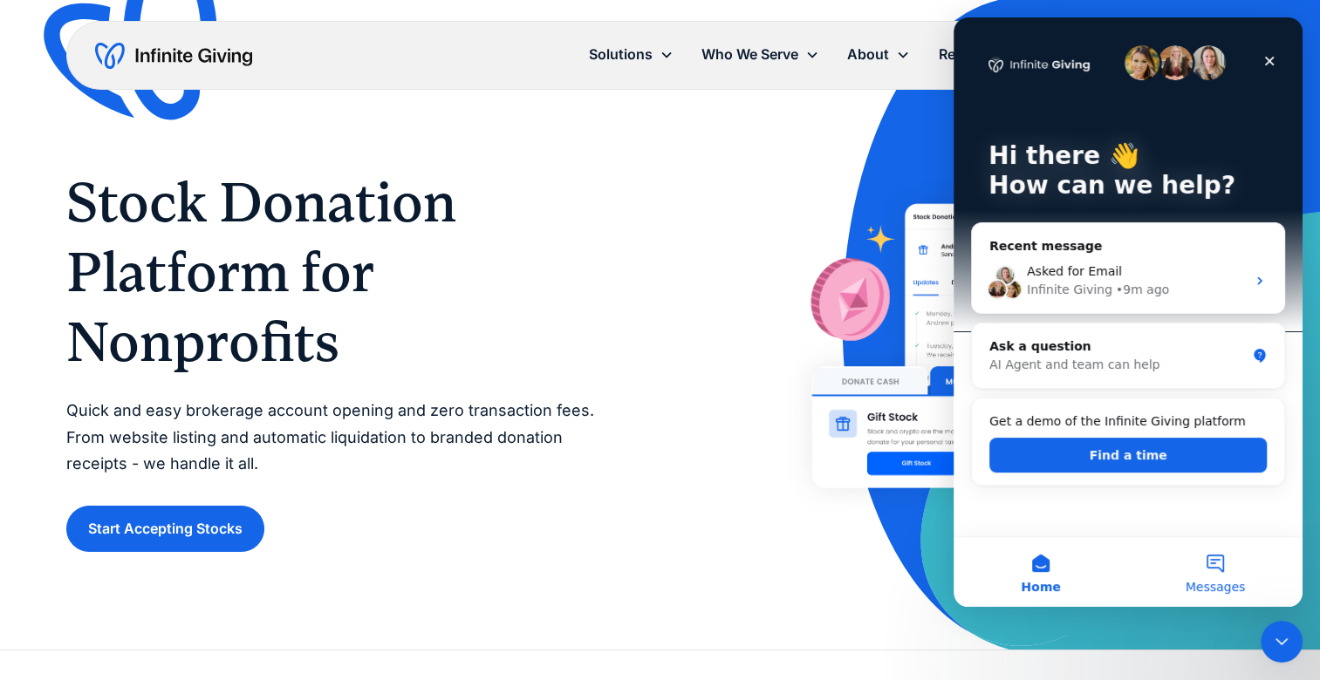
click at [1218, 557] on button "Messages" at bounding box center [1215, 572] width 174 height 70
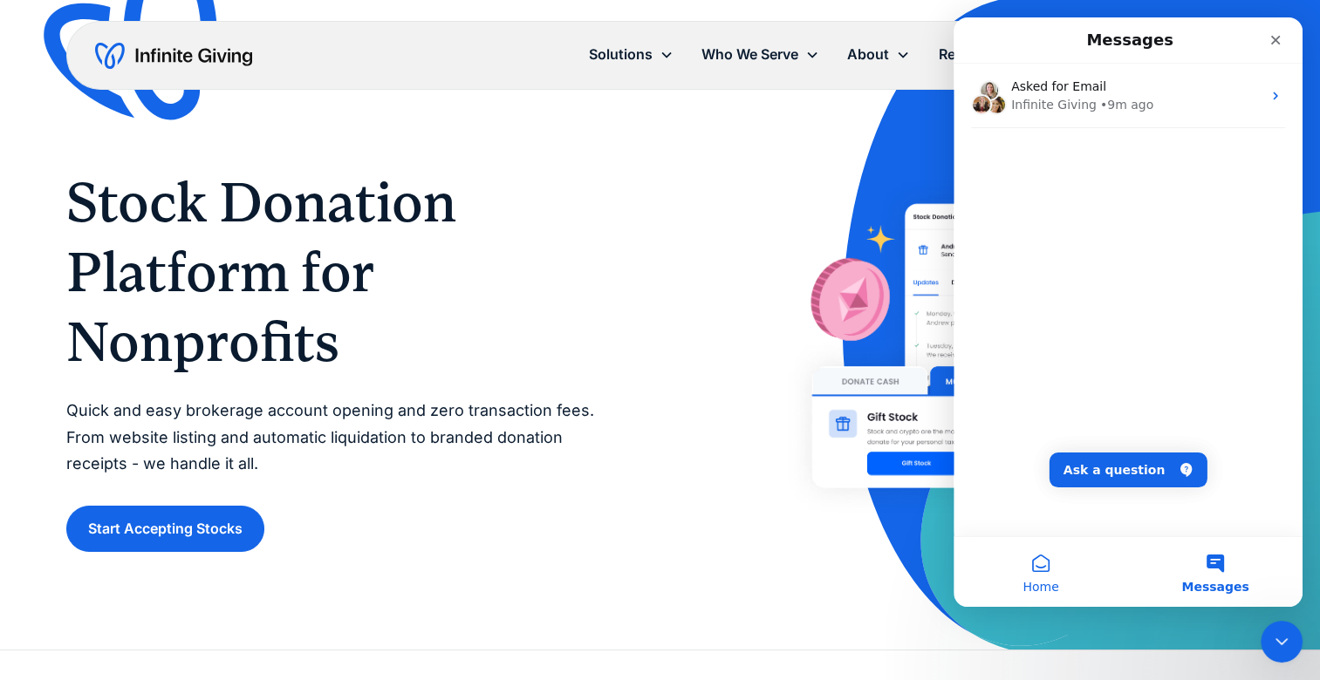
click at [1038, 565] on button "Home" at bounding box center [1040, 572] width 174 height 70
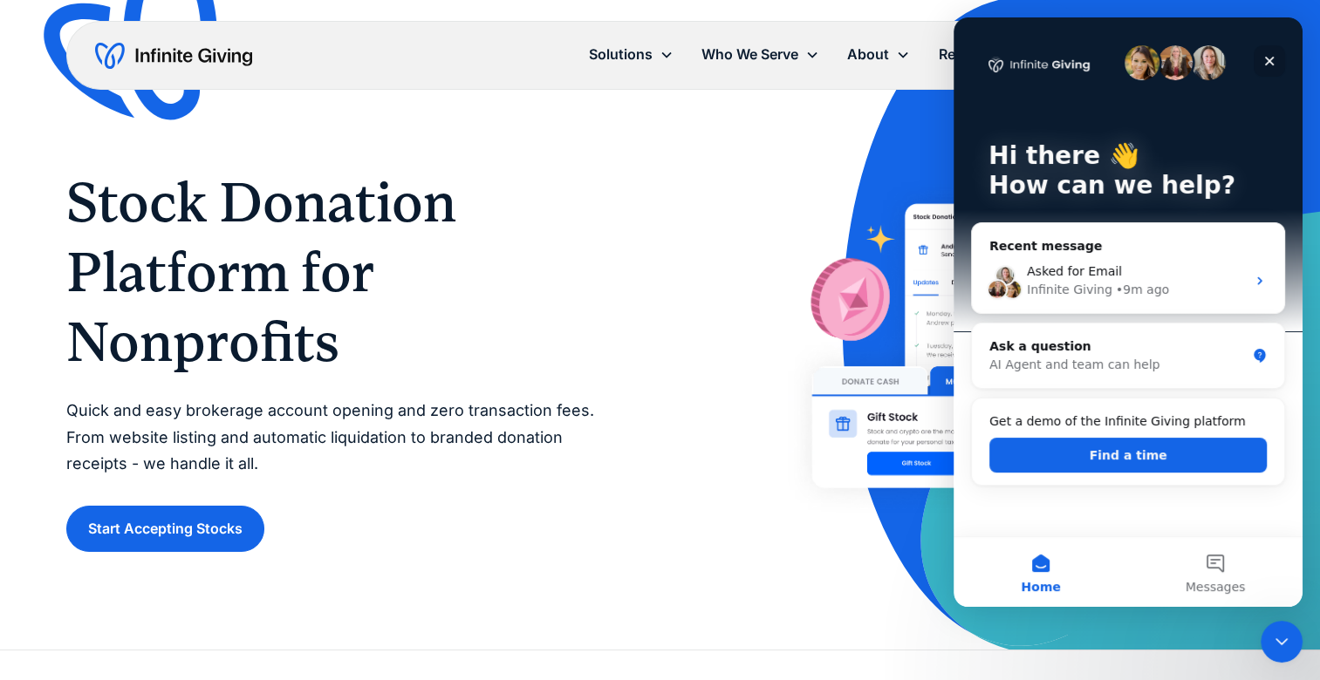
click at [1267, 62] on icon "Close" at bounding box center [1270, 62] width 10 height 10
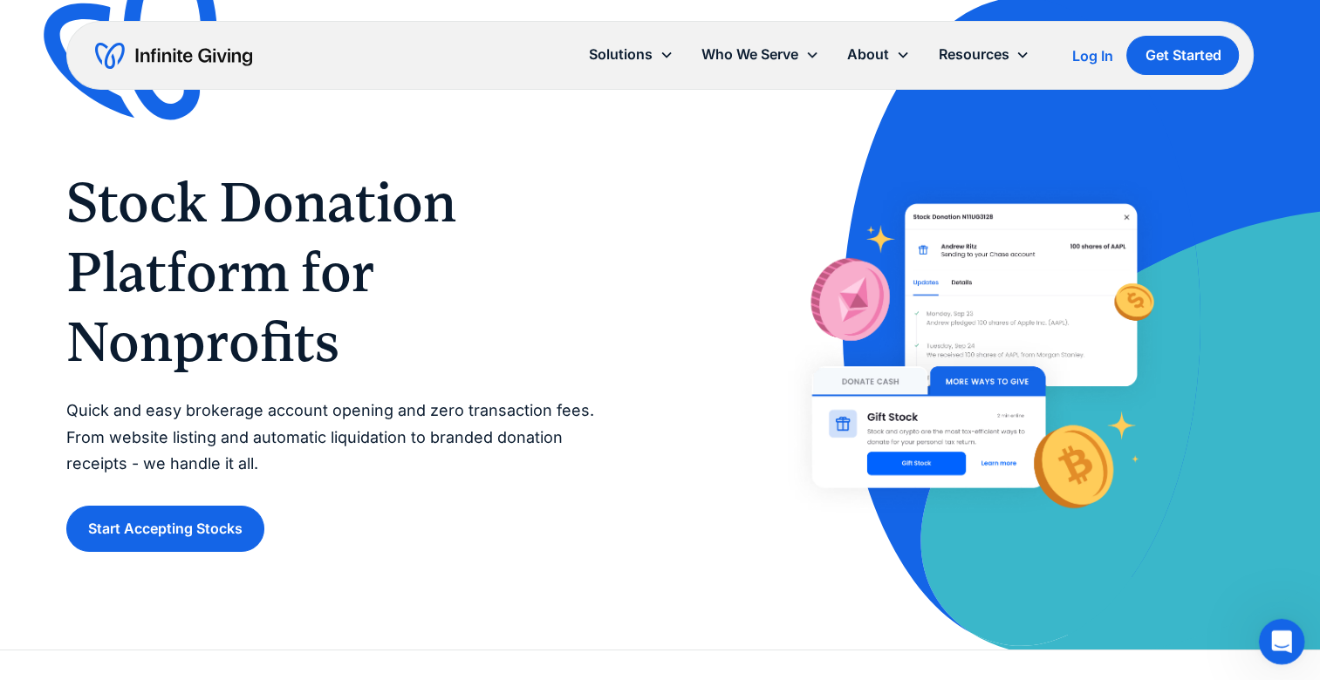
click at [1287, 644] on icon "Open Intercom Messenger" at bounding box center [1279, 639] width 29 height 29
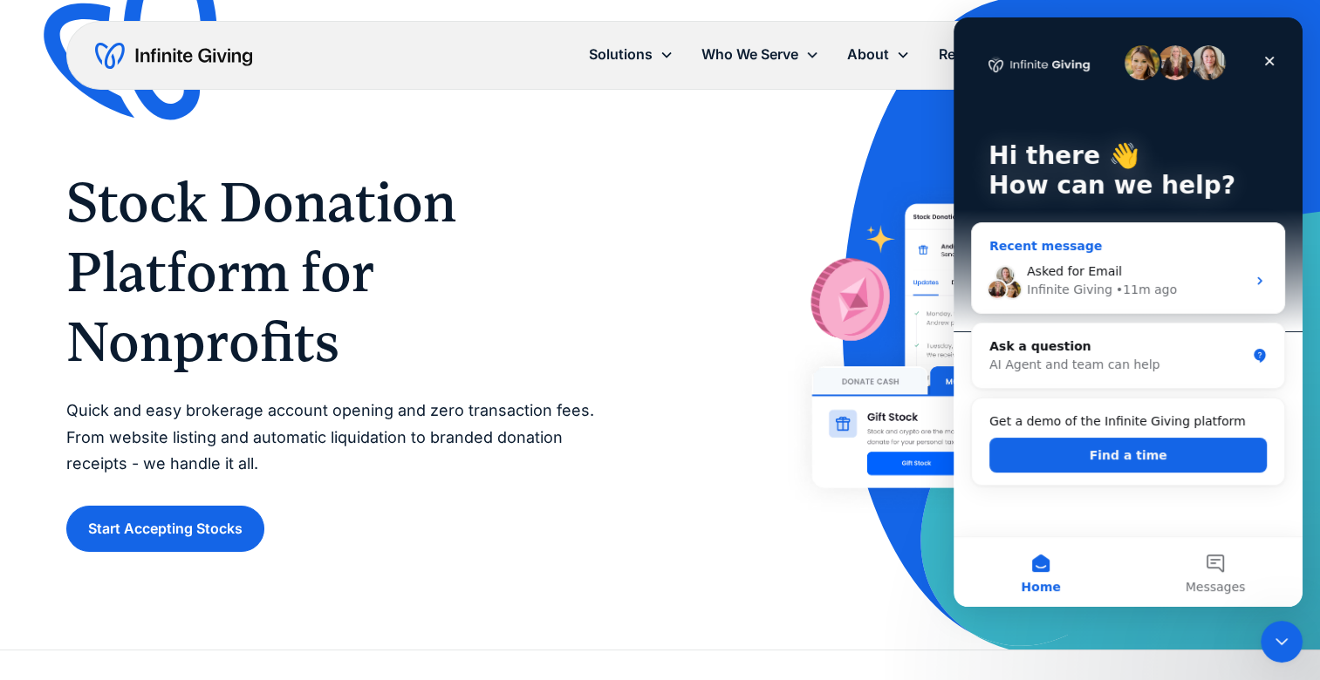
click at [1068, 287] on div "Infinite Giving" at bounding box center [1069, 290] width 85 height 18
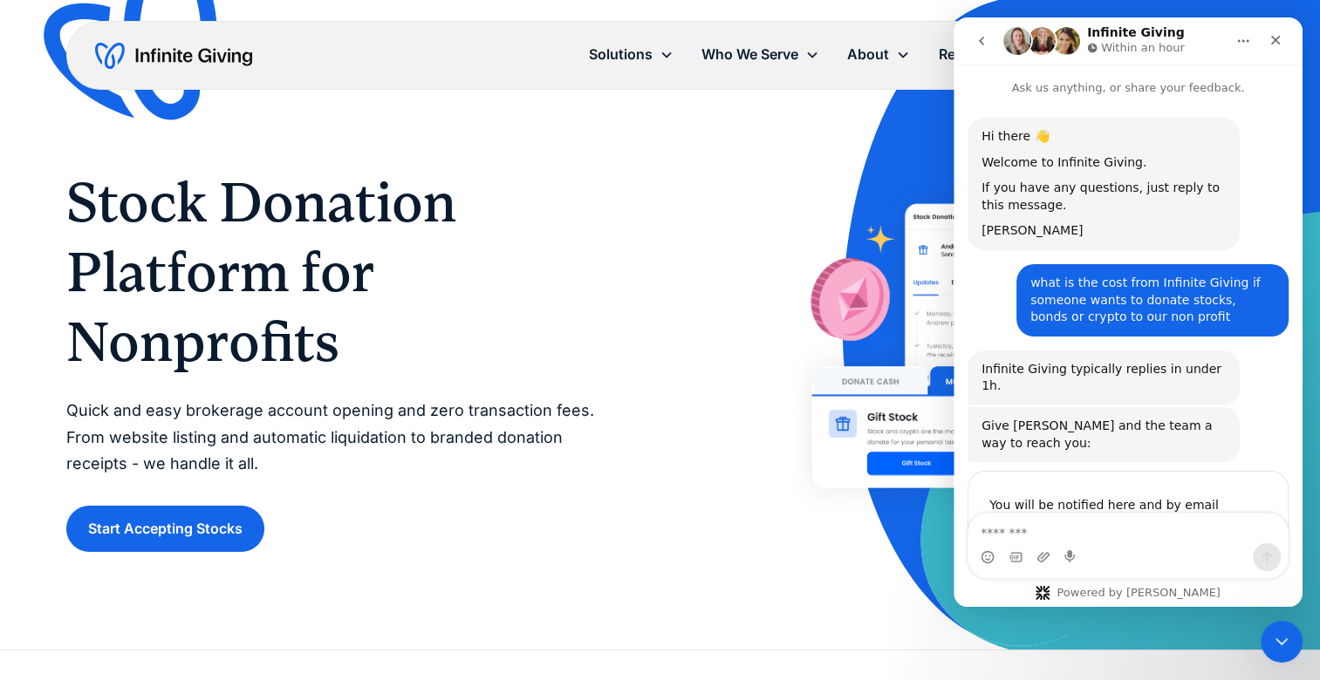
scroll to position [86, 0]
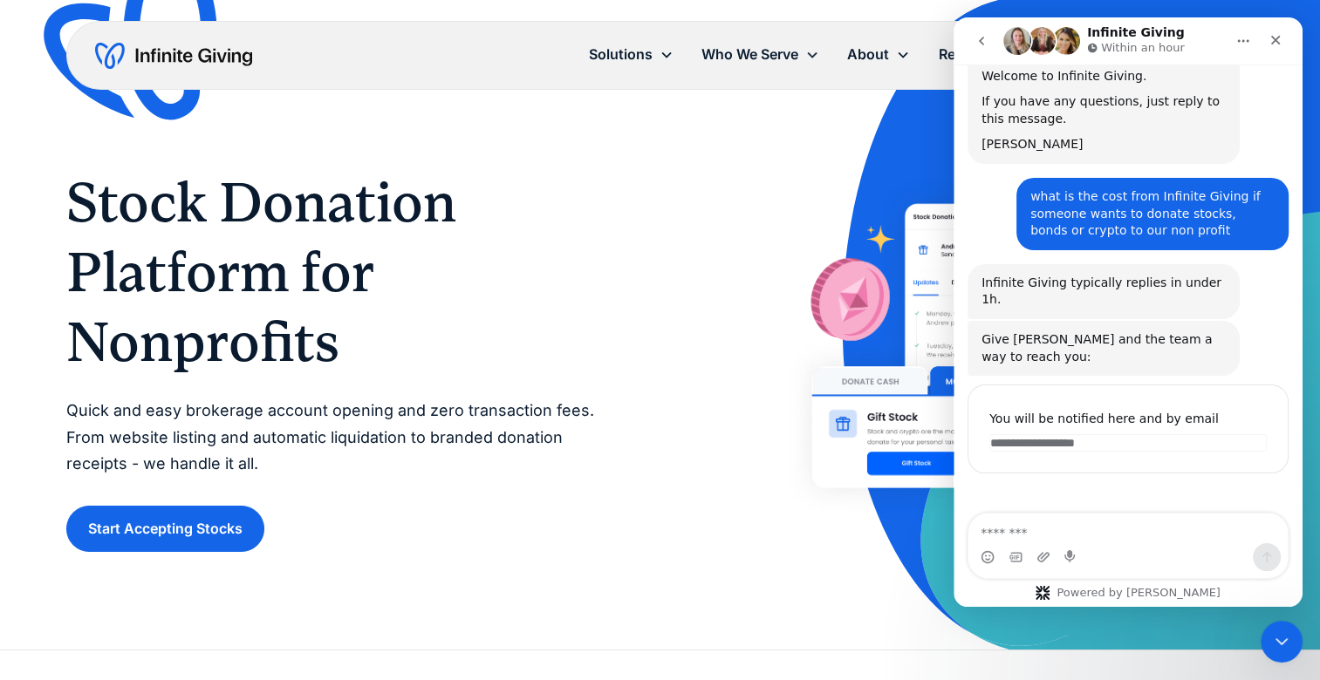
click at [1048, 526] on textarea "Message…" at bounding box center [1127, 529] width 319 height 30
type textarea "*"
type textarea "**********"
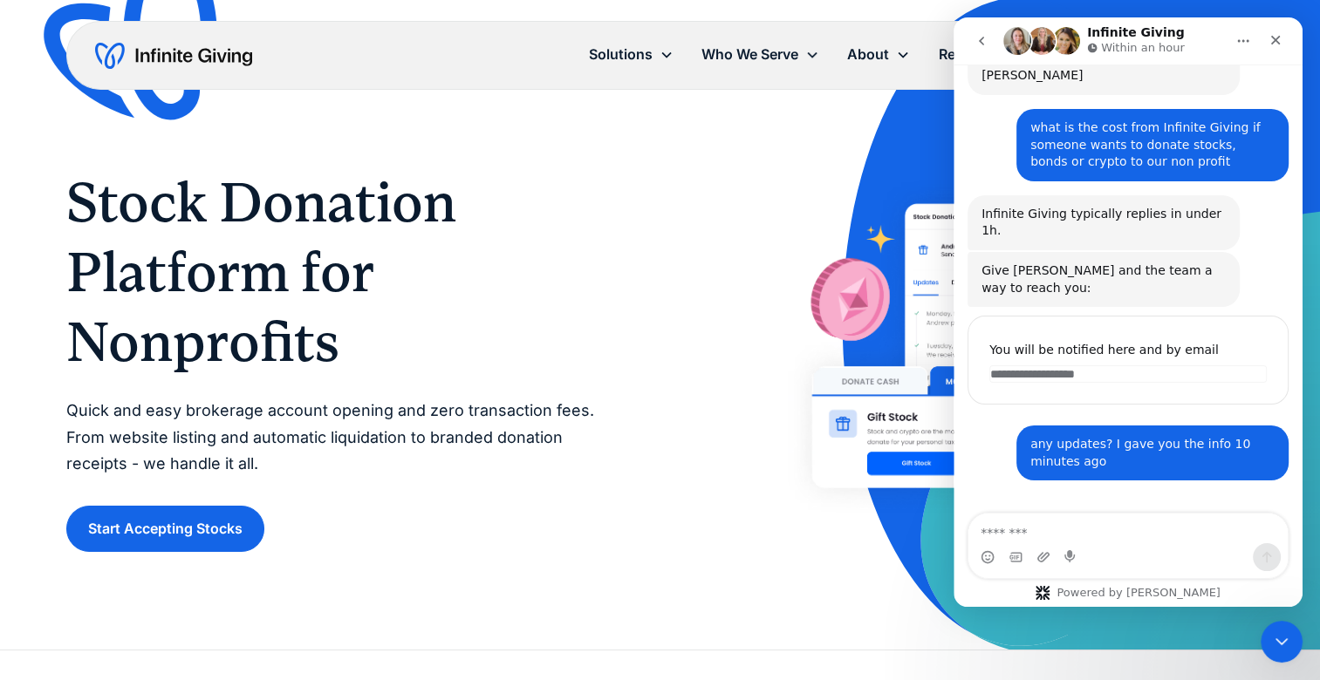
click at [1212, 339] on div "You will be notified here and by email" at bounding box center [1127, 349] width 277 height 21
click at [1168, 339] on div "You will be notified here and by email" at bounding box center [1127, 349] width 277 height 21
click at [1062, 532] on textarea "Message…" at bounding box center [1127, 529] width 319 height 30
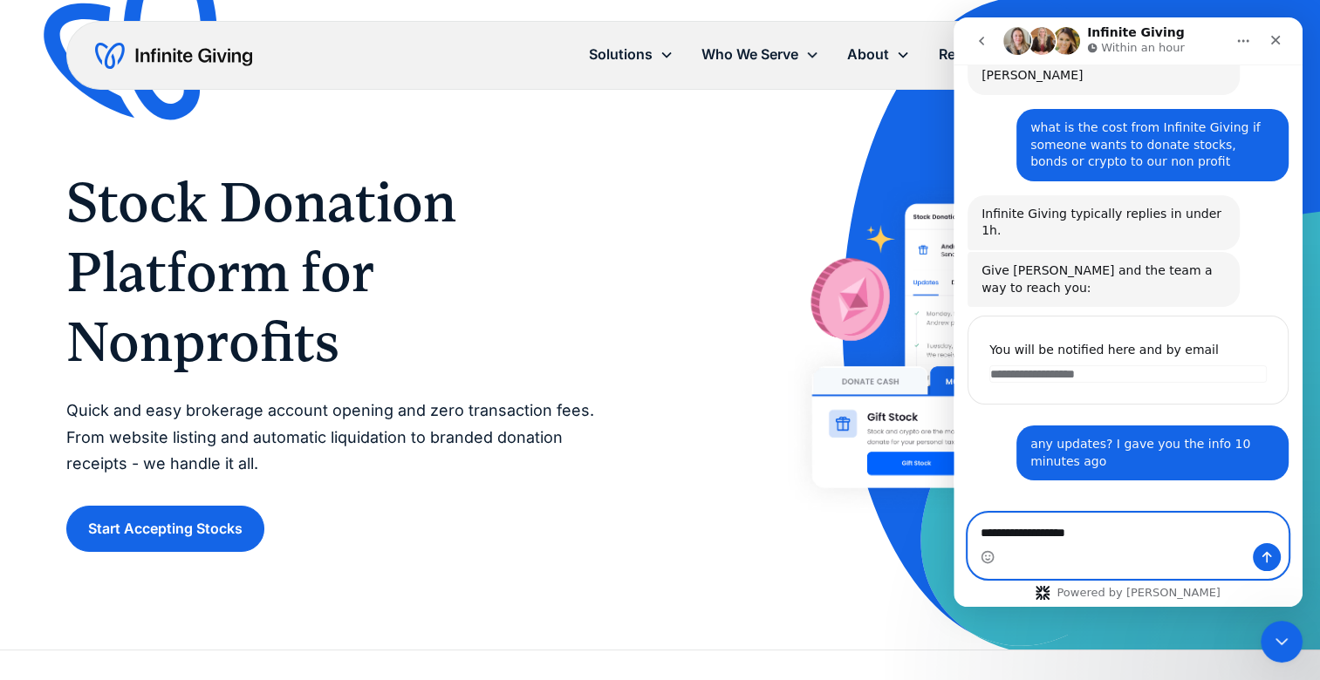
type textarea "**********"
click at [1274, 553] on button "Send a message…" at bounding box center [1267, 557] width 28 height 28
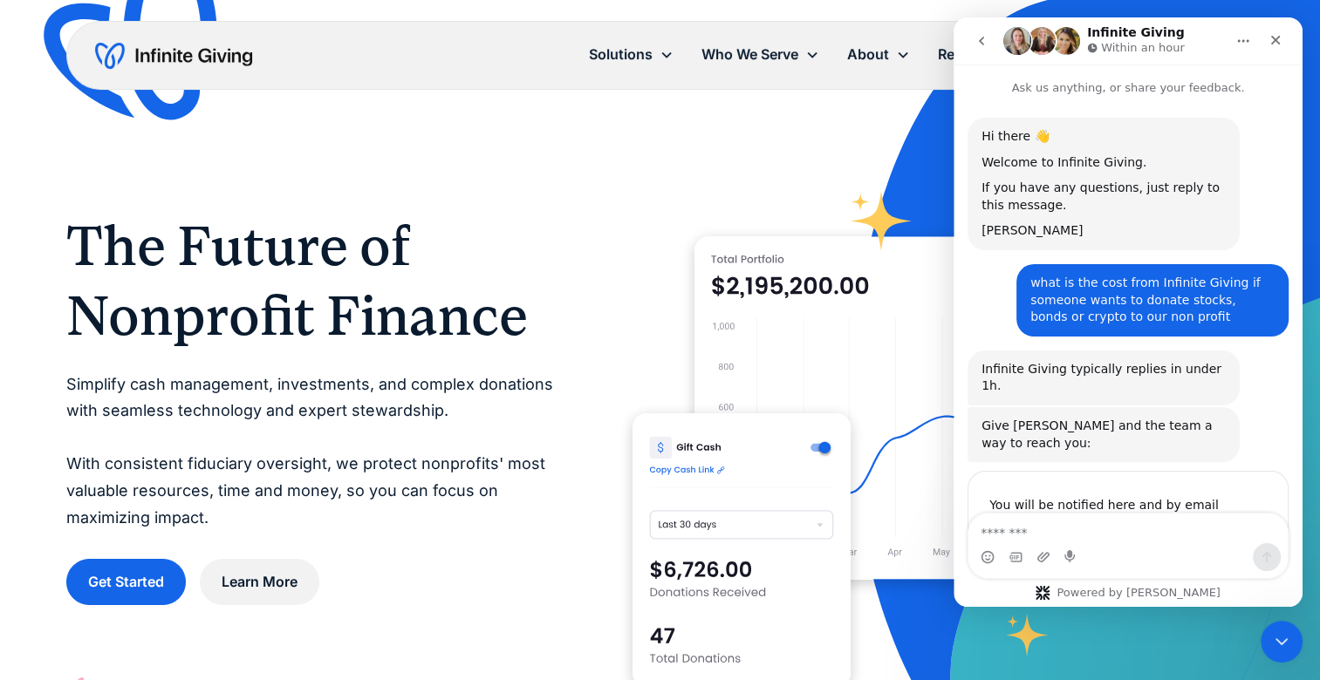
scroll to position [195, 0]
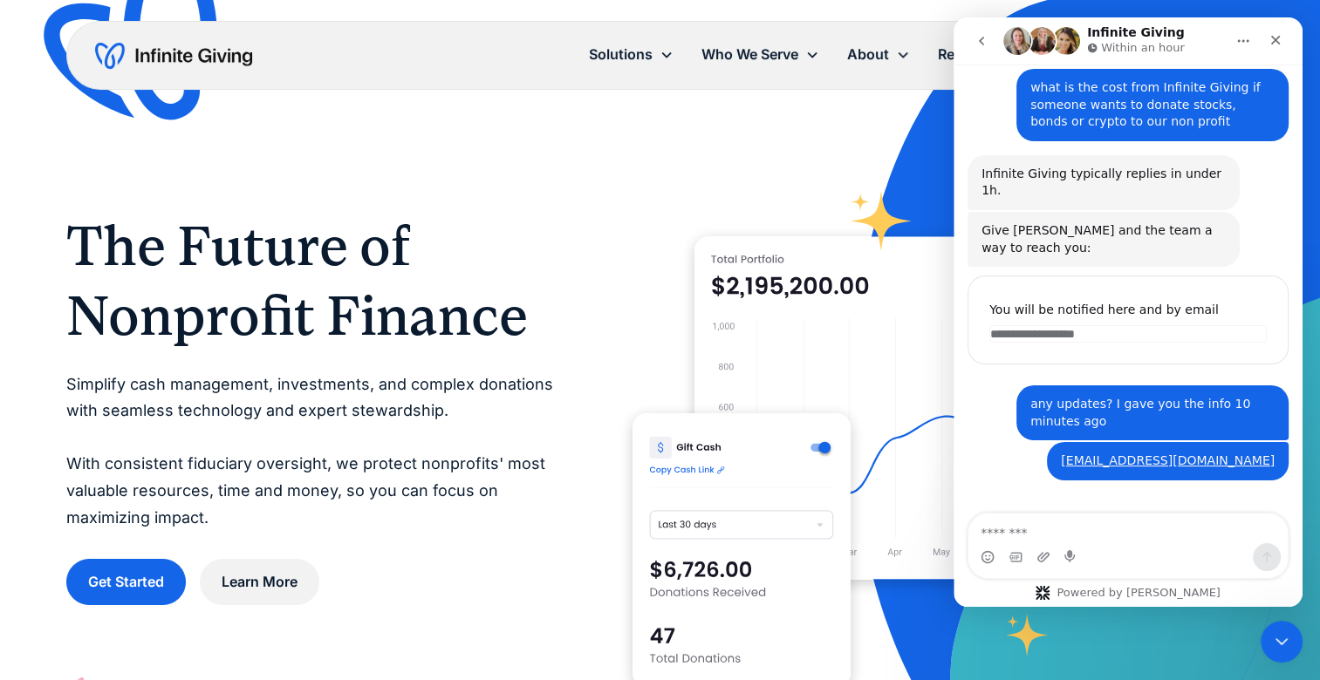
click at [693, 145] on div at bounding box center [942, 408] width 621 height 621
click at [625, 189] on div "The Future of Nonprofit Finance Simplify cash management, investments, and comp…" at bounding box center [660, 408] width 1188 height 621
click at [1275, 42] on icon "Close" at bounding box center [1275, 40] width 14 height 14
